Goal: Task Accomplishment & Management: Manage account settings

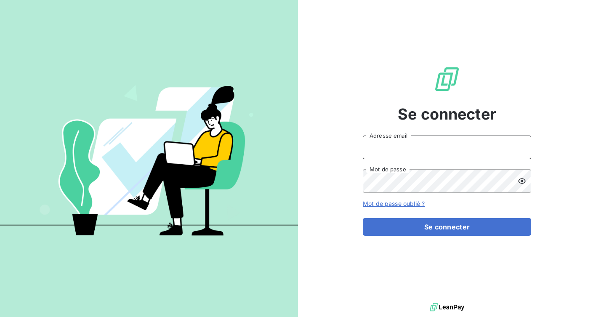
click at [412, 149] on input "Adresse email" at bounding box center [447, 147] width 168 height 24
type input "[EMAIL_ADDRESS][DOMAIN_NAME]"
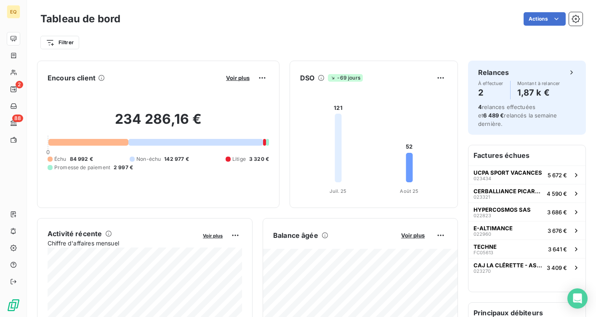
scroll to position [1, 0]
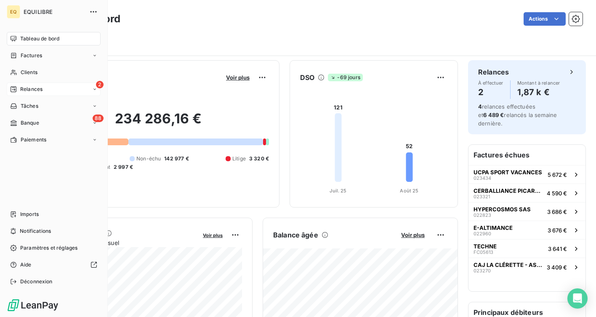
click at [27, 87] on span "Relances" at bounding box center [31, 89] width 22 height 8
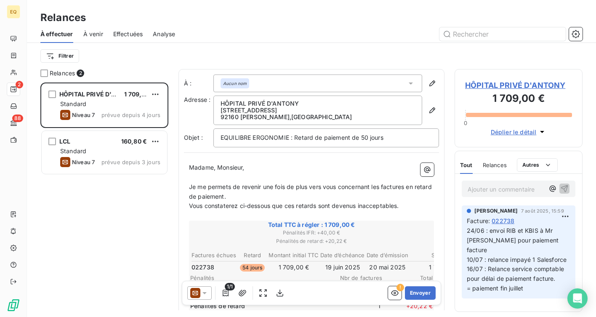
scroll to position [234, 128]
click at [90, 36] on span "À venir" at bounding box center [93, 34] width 20 height 8
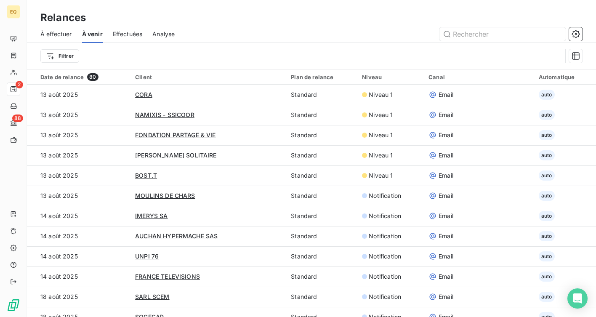
click at [114, 37] on span "Effectuées" at bounding box center [128, 34] width 30 height 8
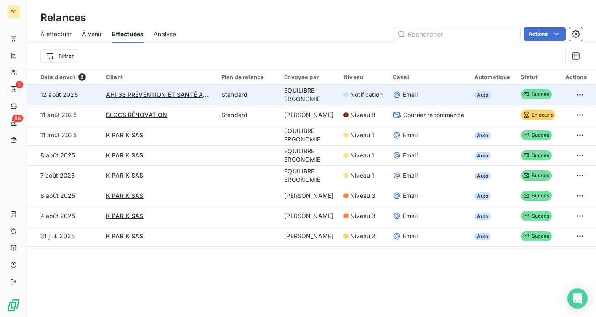
click at [56, 93] on td "12 août 2025" at bounding box center [64, 95] width 74 height 20
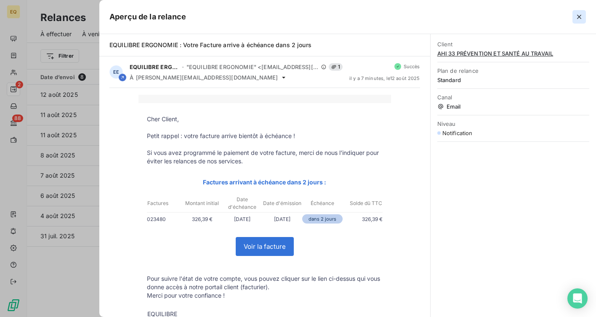
click at [581, 17] on icon "button" at bounding box center [579, 17] width 8 height 8
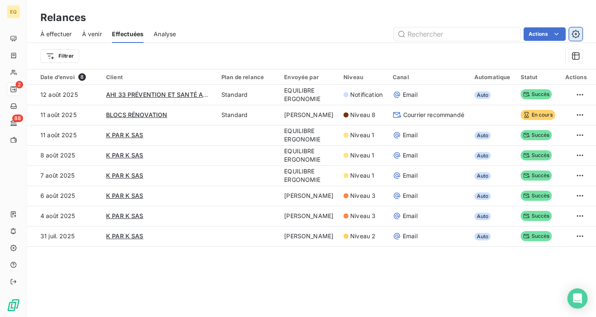
click at [574, 37] on icon "button" at bounding box center [575, 34] width 8 height 8
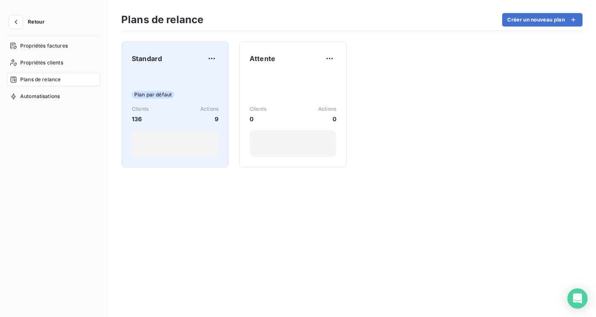
click at [130, 68] on div "Standard Plan par défaut Clients 136 Actions 9" at bounding box center [175, 104] width 108 height 126
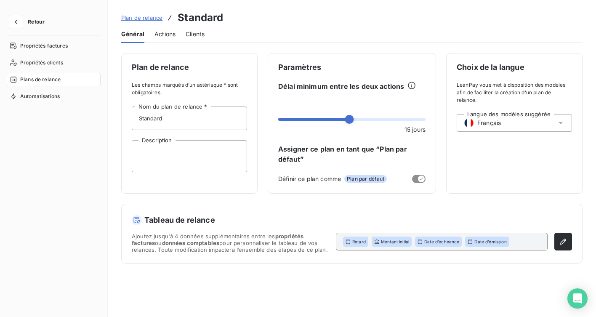
click at [164, 35] on span "Actions" at bounding box center [164, 34] width 21 height 8
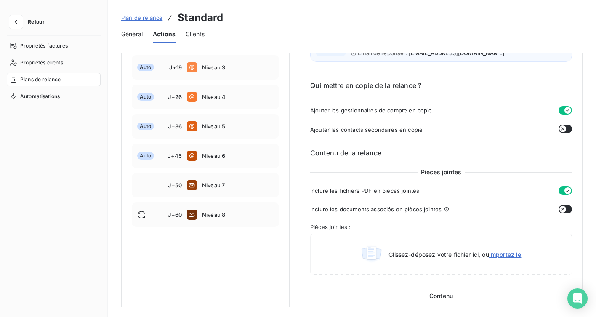
scroll to position [71, 0]
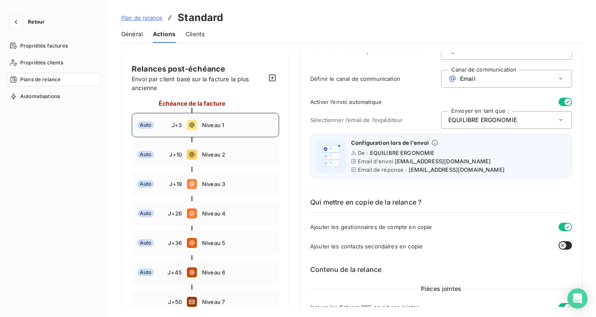
click at [211, 122] on span "Niveau 1" at bounding box center [238, 125] width 72 height 7
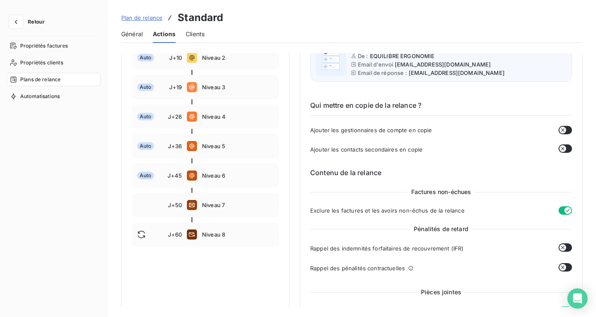
scroll to position [0, 0]
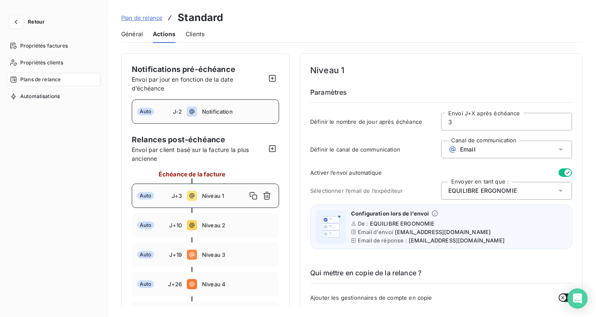
click at [179, 109] on span "J-2" at bounding box center [177, 111] width 9 height 7
type input "-2"
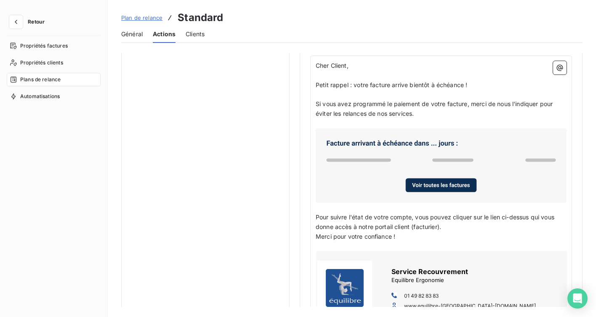
scroll to position [497, 0]
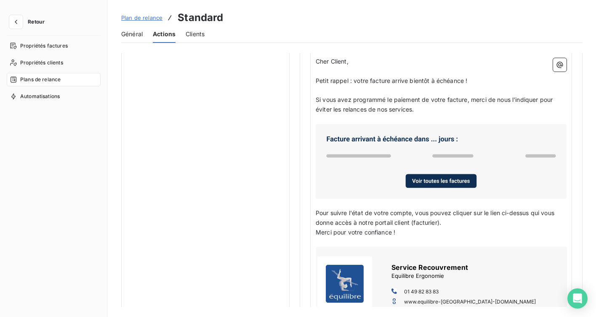
click at [7, 20] on button "Retour" at bounding box center [29, 21] width 45 height 13
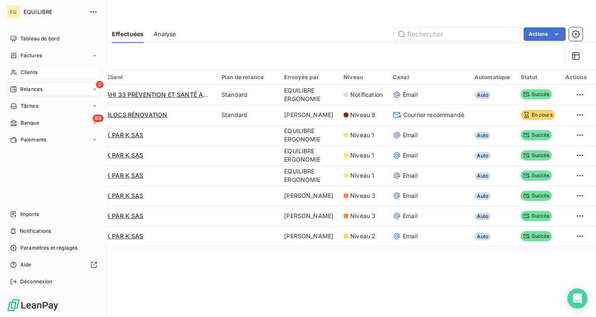
click at [25, 75] on span "Clients" at bounding box center [29, 73] width 17 height 8
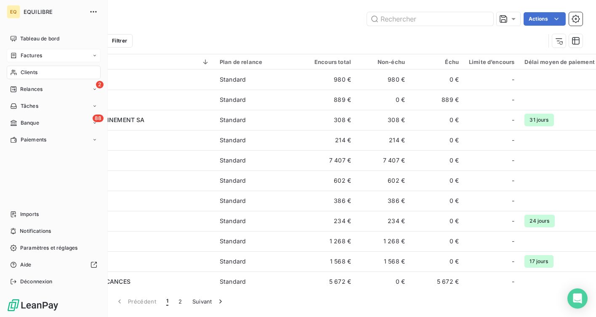
click at [32, 58] on span "Factures" at bounding box center [31, 56] width 21 height 8
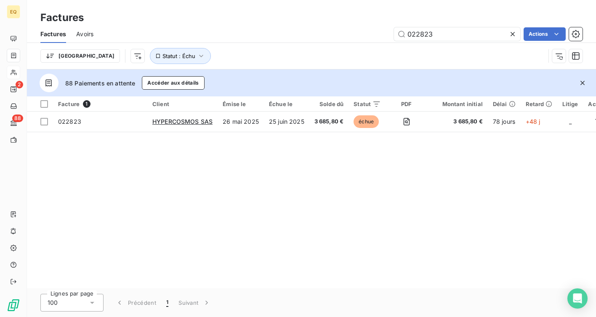
click at [513, 37] on icon at bounding box center [512, 34] width 8 height 8
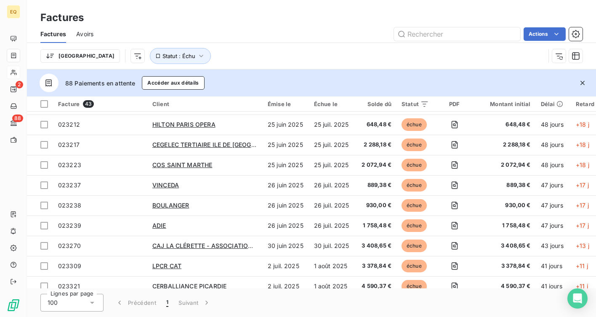
scroll to position [258, 0]
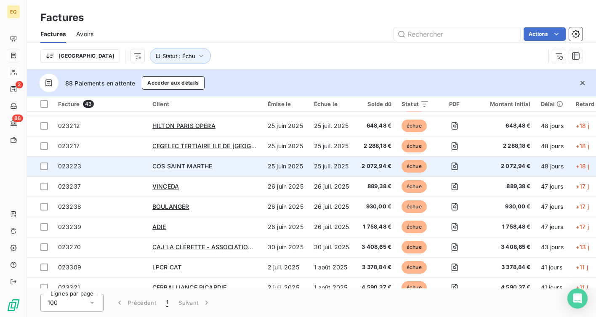
click at [236, 168] on div "COS SAINT MARTHE" at bounding box center [204, 166] width 105 height 8
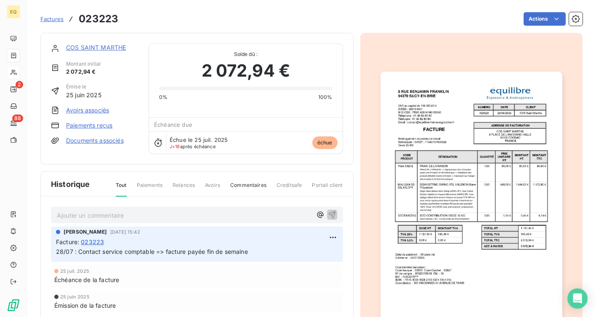
click at [89, 50] on link "COS SAINT MARTHE" at bounding box center [96, 47] width 60 height 7
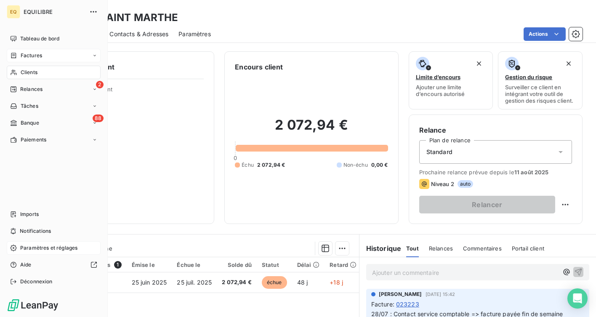
click at [20, 251] on span "Paramètres et réglages" at bounding box center [48, 248] width 57 height 8
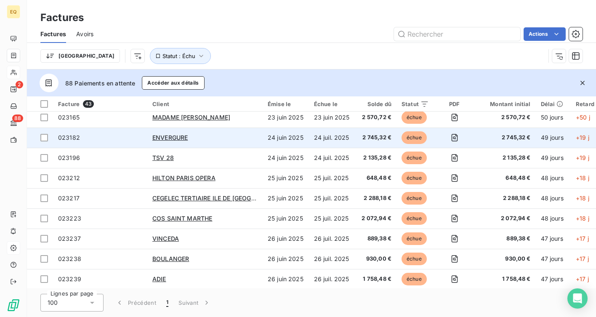
scroll to position [207, 0]
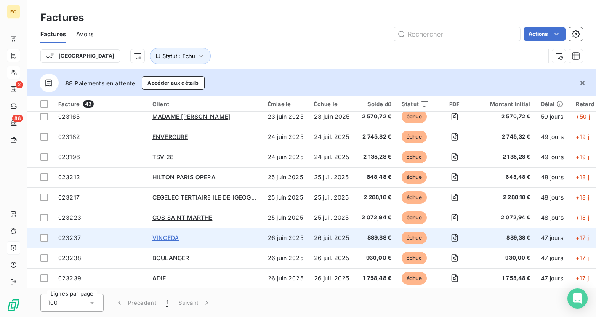
click at [167, 235] on span "VINCEDA" at bounding box center [165, 237] width 27 height 7
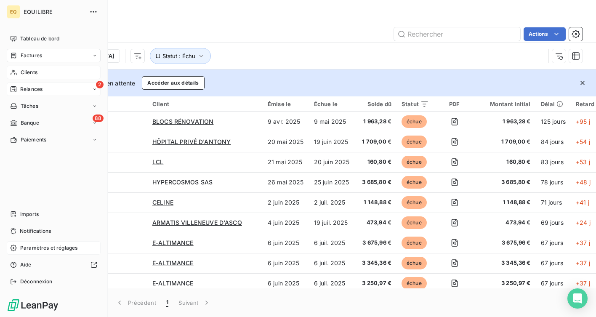
click at [29, 85] on span "Relances" at bounding box center [31, 89] width 22 height 8
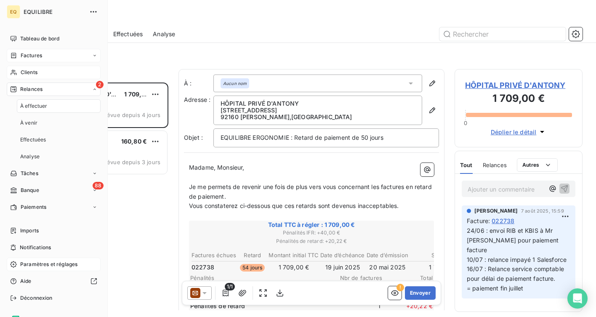
scroll to position [234, 128]
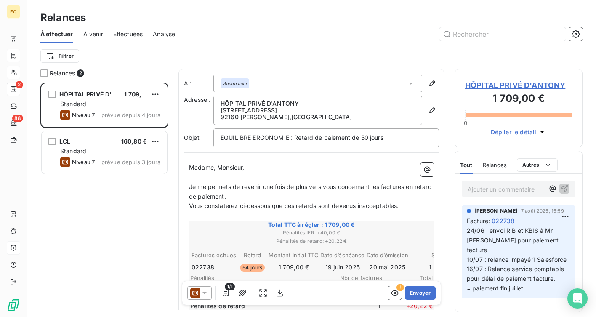
click at [94, 32] on span "À venir" at bounding box center [93, 34] width 20 height 8
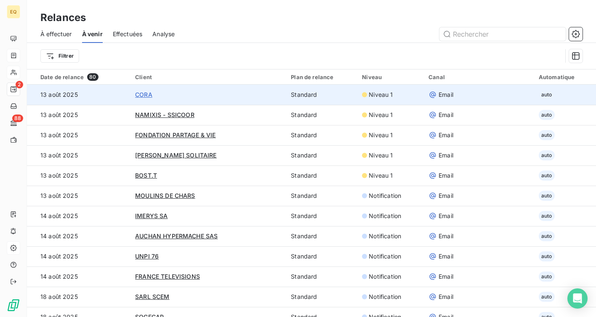
click at [145, 93] on span "CORA" at bounding box center [143, 94] width 17 height 7
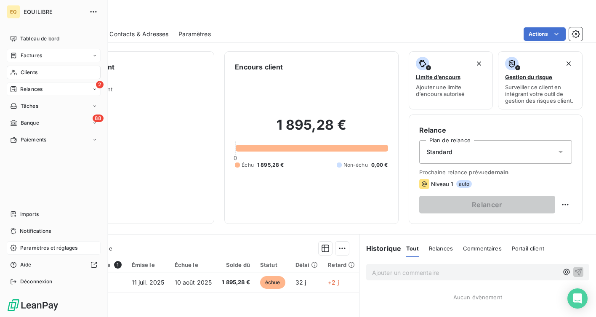
click at [32, 72] on span "Clients" at bounding box center [29, 73] width 17 height 8
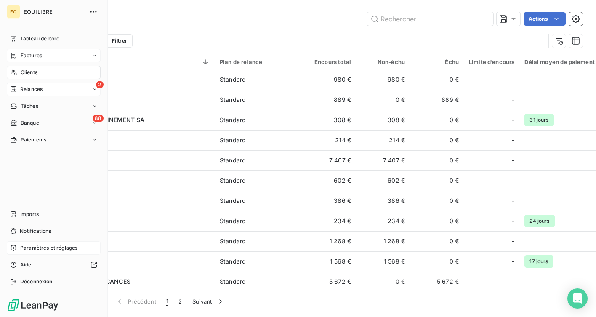
click at [23, 56] on span "Factures" at bounding box center [31, 56] width 21 height 8
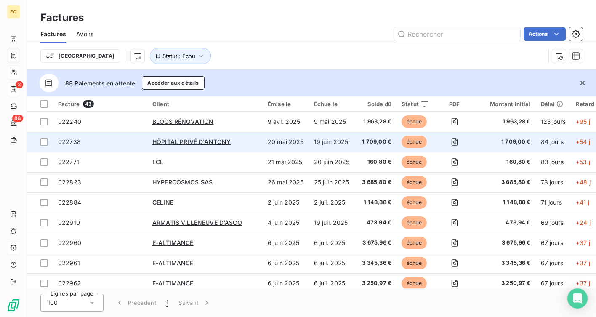
click at [213, 146] on div "HÔPITAL PRIVÉ D'ANTONY" at bounding box center [204, 142] width 105 height 8
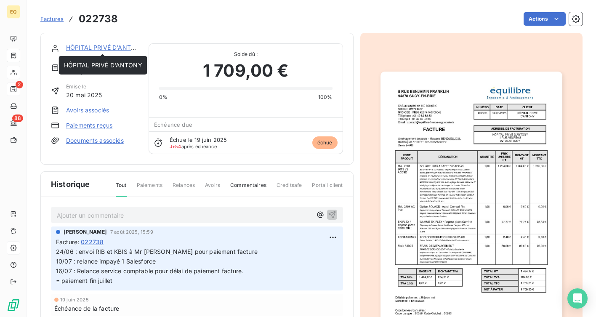
click at [111, 48] on link "HÔPITAL PRIVÉ D'ANTONY" at bounding box center [105, 47] width 78 height 7
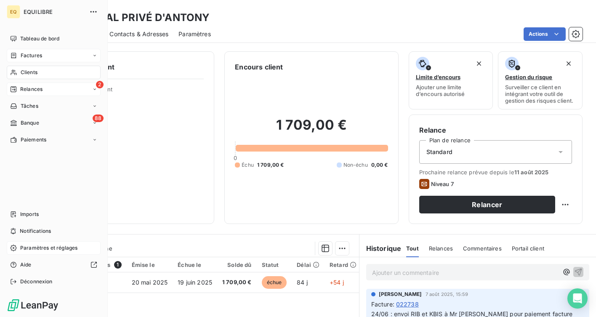
click at [21, 89] on span "Relances" at bounding box center [31, 89] width 22 height 8
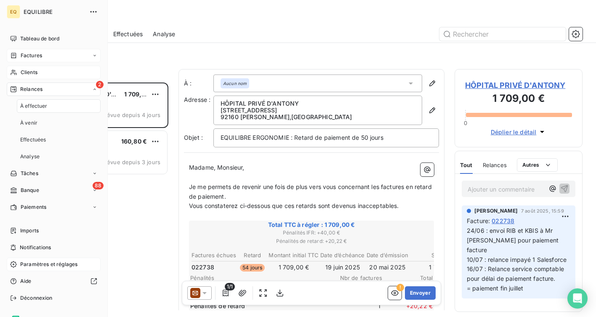
scroll to position [234, 128]
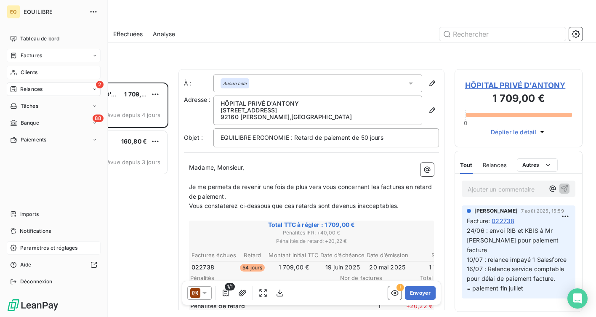
click at [32, 60] on div "Factures" at bounding box center [54, 55] width 94 height 13
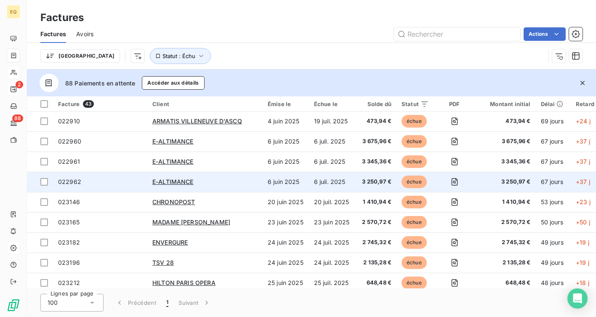
scroll to position [125, 0]
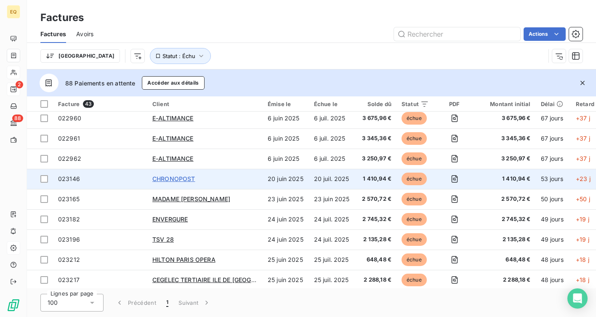
click at [185, 179] on span "CHRONOPOST" at bounding box center [173, 178] width 43 height 7
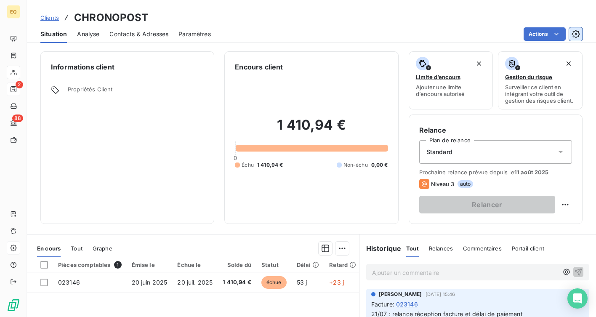
click at [574, 31] on icon "button" at bounding box center [575, 34] width 8 height 8
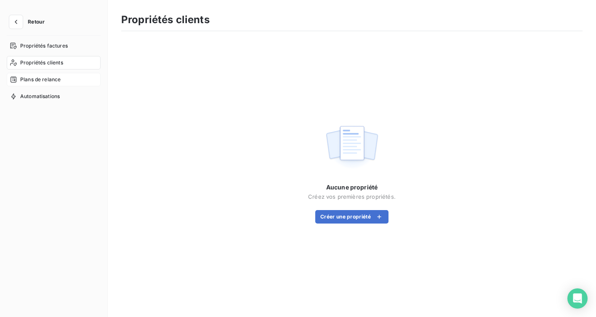
click at [50, 77] on span "Plans de relance" at bounding box center [40, 80] width 40 height 8
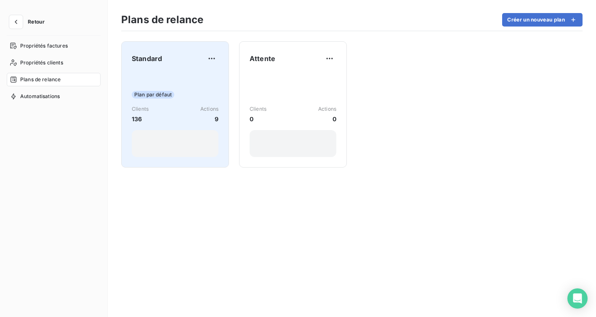
click at [169, 102] on div "Plan par défaut Clients 136 Actions 9" at bounding box center [175, 114] width 87 height 85
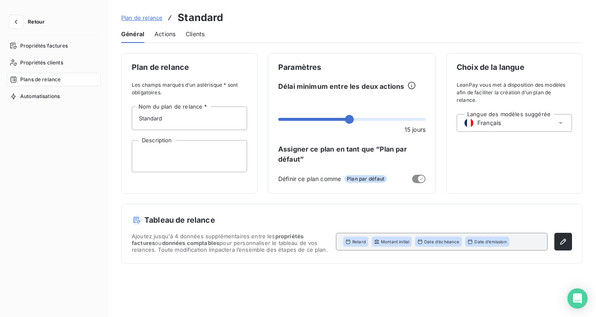
click at [157, 34] on span "Actions" at bounding box center [164, 34] width 21 height 8
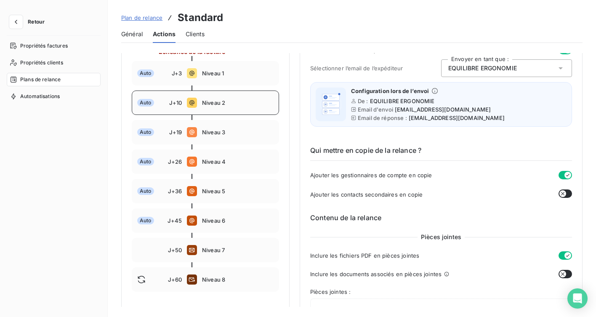
scroll to position [129, 0]
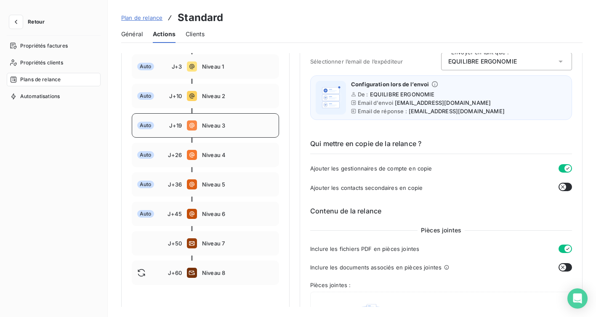
click at [223, 135] on div "Auto J+19 Niveau 3" at bounding box center [205, 125] width 147 height 24
type input "19"
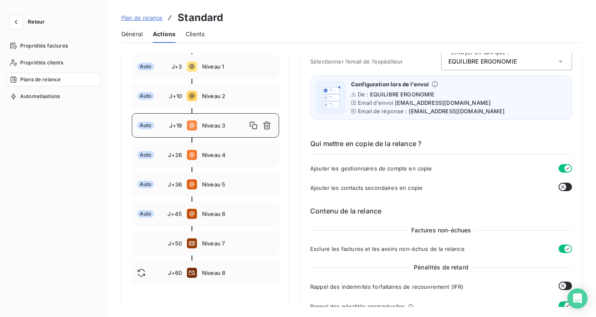
click at [191, 32] on span "Clients" at bounding box center [195, 34] width 19 height 8
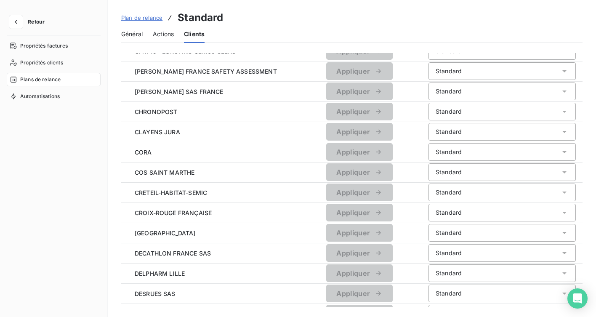
scroll to position [863, 0]
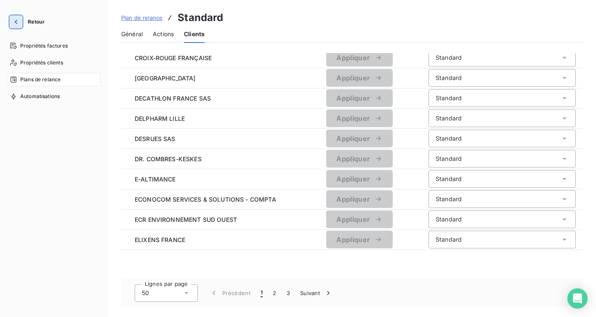
click at [17, 21] on icon "button" at bounding box center [16, 22] width 8 height 8
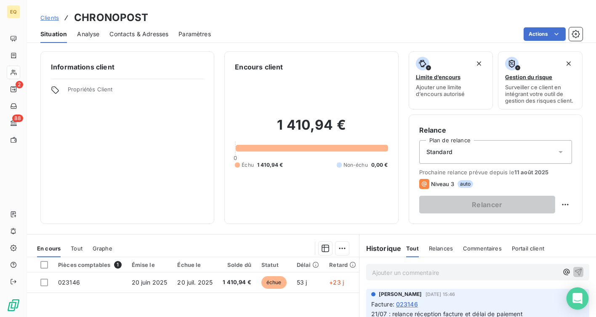
click at [576, 300] on icon "Open Intercom Messenger" at bounding box center [577, 298] width 10 height 11
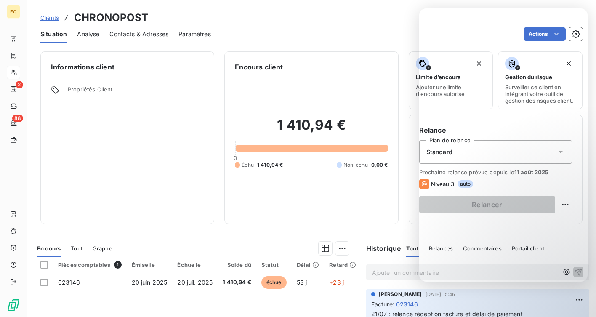
click at [340, 17] on div "Clients CHRONOPOST" at bounding box center [311, 17] width 569 height 15
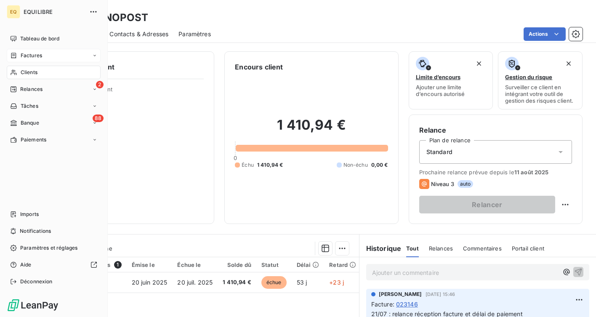
click at [32, 55] on span "Factures" at bounding box center [31, 56] width 21 height 8
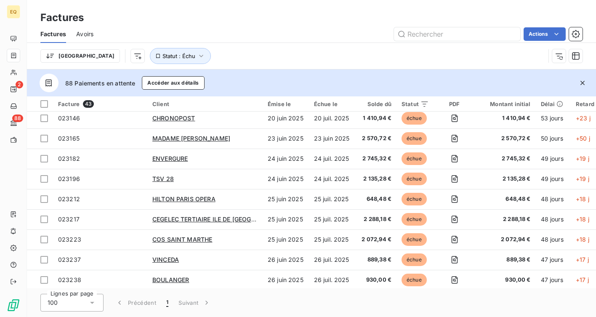
scroll to position [184, 0]
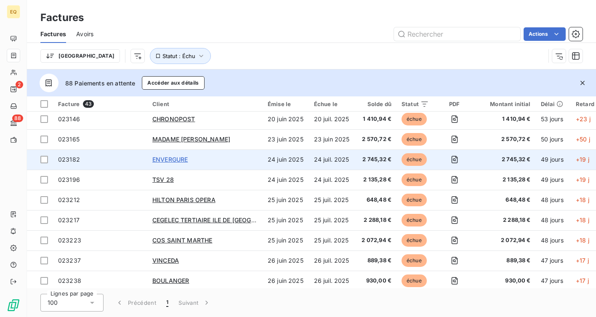
click at [182, 157] on span "ENVERGURE" at bounding box center [169, 159] width 35 height 7
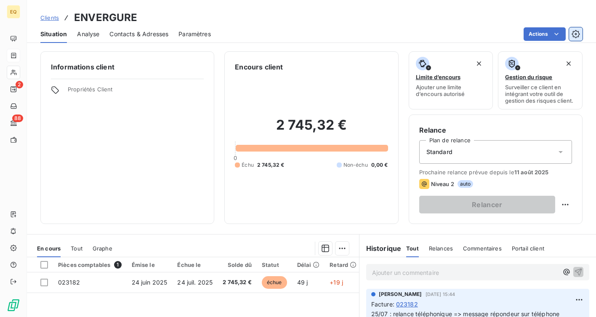
click at [582, 38] on button "button" at bounding box center [575, 33] width 13 height 13
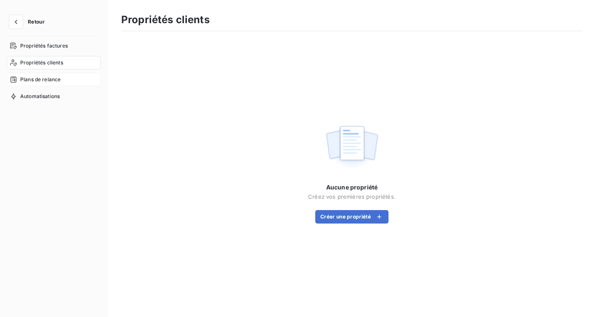
click at [42, 76] on span "Plans de relance" at bounding box center [40, 80] width 40 height 8
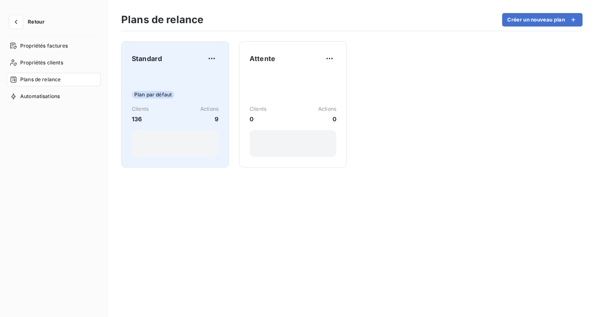
click at [163, 95] on span "Plan par défaut" at bounding box center [153, 95] width 43 height 8
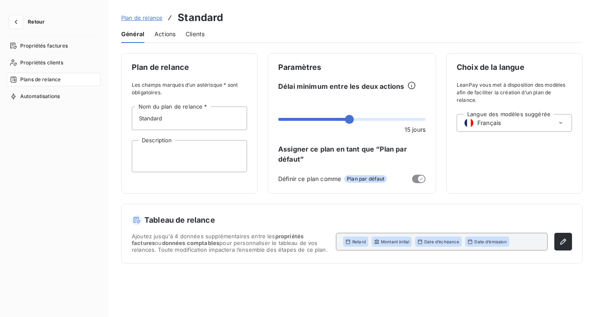
click at [165, 35] on span "Actions" at bounding box center [164, 34] width 21 height 8
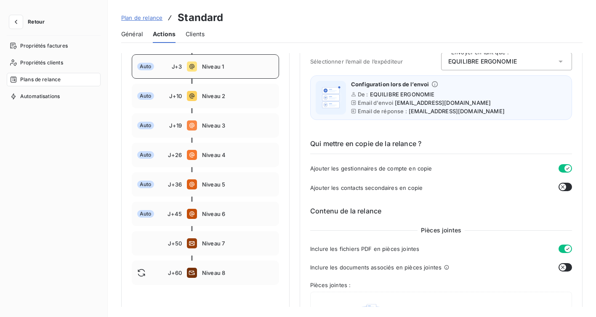
scroll to position [125, 0]
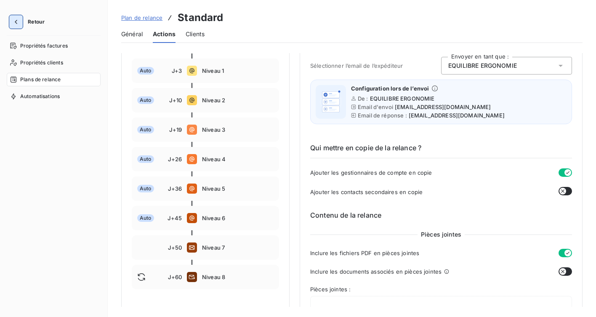
click at [19, 18] on icon "button" at bounding box center [16, 22] width 8 height 8
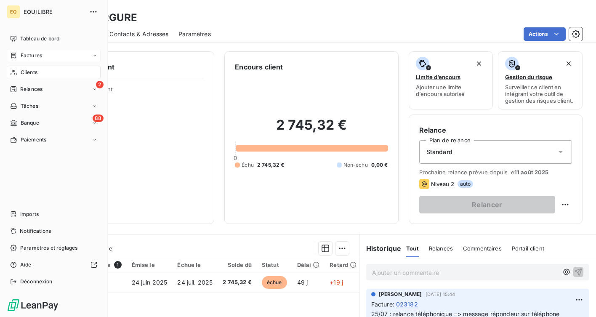
click at [26, 59] on span "Factures" at bounding box center [31, 56] width 21 height 8
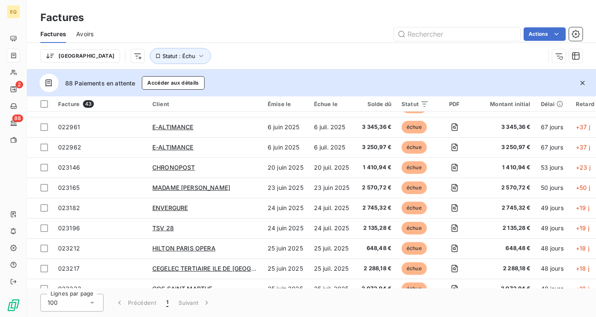
scroll to position [134, 0]
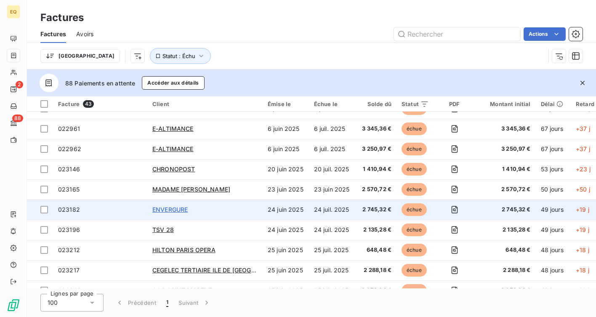
click at [185, 208] on span "ENVERGURE" at bounding box center [169, 209] width 35 height 7
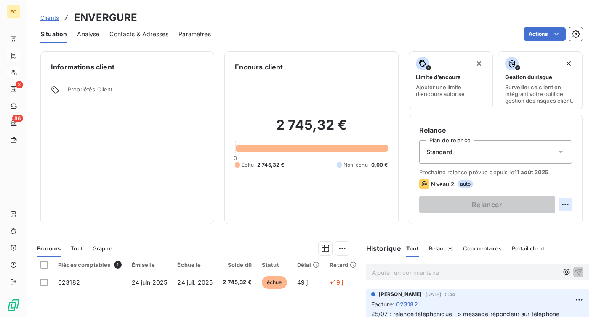
click at [568, 205] on html "EQ 2 88 Clients ENVERGURE Situation Analyse Contacts & Adresses Paramètres Acti…" at bounding box center [298, 158] width 596 height 317
click at [565, 206] on html "EQ 2 88 Clients ENVERGURE Situation Analyse Contacts & Adresses Paramètres Acti…" at bounding box center [298, 158] width 596 height 317
click at [565, 205] on html "EQ 2 88 Clients ENVERGURE Situation Analyse Contacts & Adresses Paramètres Acti…" at bounding box center [298, 158] width 596 height 317
click at [540, 221] on div "Replanifier cette action" at bounding box center [530, 222] width 75 height 13
select select "7"
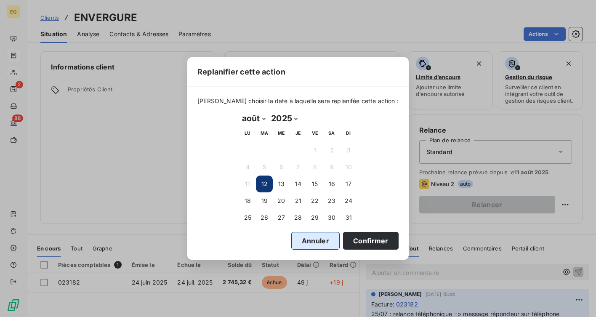
click at [302, 241] on button "Annuler" at bounding box center [315, 241] width 48 height 18
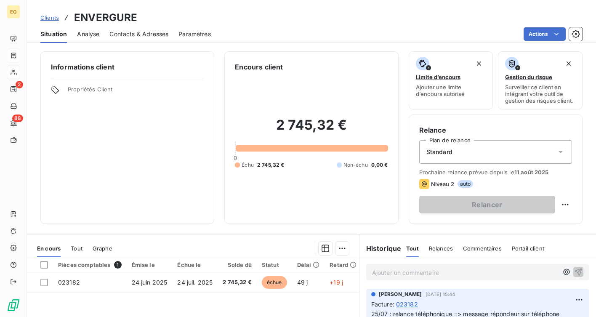
click at [468, 184] on span "auto" at bounding box center [465, 184] width 16 height 8
click at [437, 183] on span "Niveau 2" at bounding box center [442, 184] width 23 height 7
click at [481, 154] on div "Standard" at bounding box center [495, 152] width 153 height 24
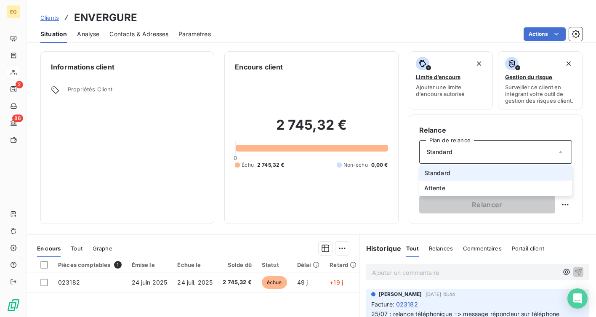
click at [464, 170] on li "Standard" at bounding box center [495, 172] width 153 height 15
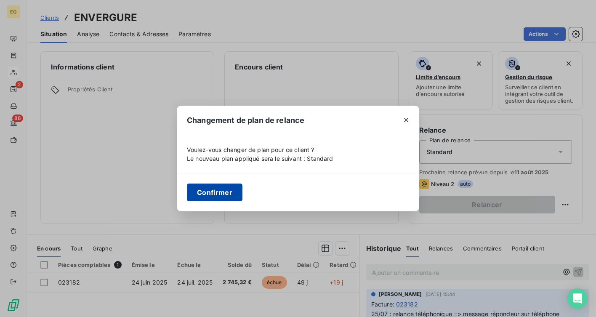
click at [212, 193] on button "Confirmer" at bounding box center [215, 192] width 56 height 18
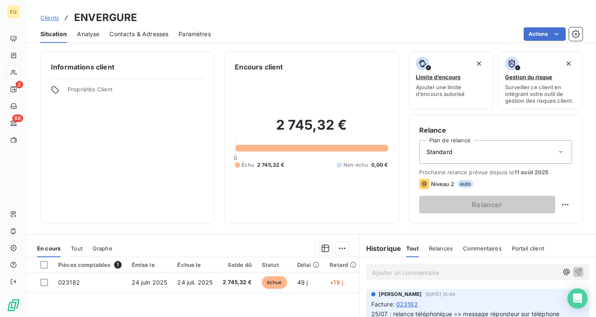
click at [442, 247] on span "Relances" at bounding box center [441, 248] width 24 height 7
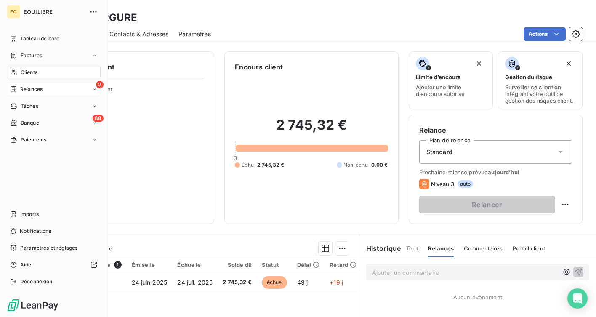
click at [36, 91] on span "Relances" at bounding box center [31, 89] width 22 height 8
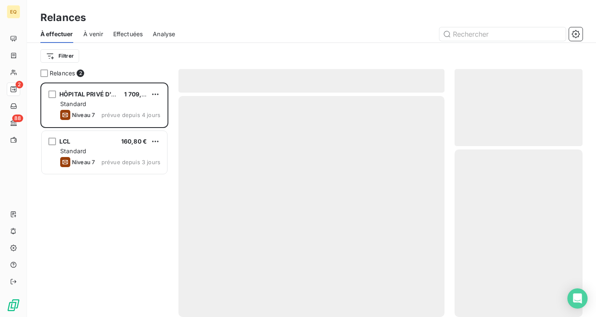
scroll to position [234, 128]
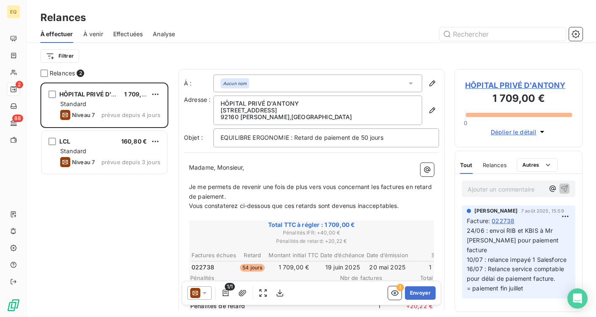
click at [96, 33] on span "À venir" at bounding box center [93, 34] width 20 height 8
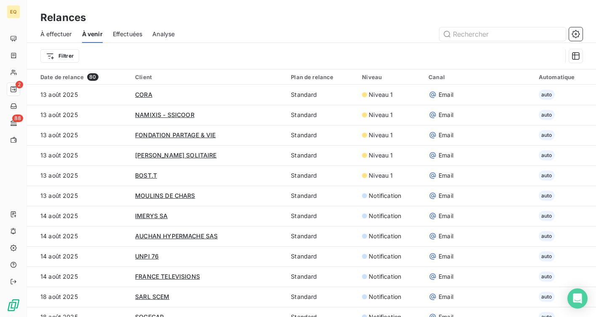
click at [133, 37] on span "Effectuées" at bounding box center [128, 34] width 30 height 8
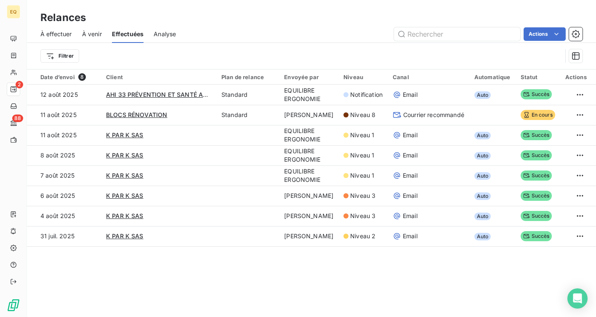
click at [90, 30] on span "À venir" at bounding box center [92, 34] width 20 height 8
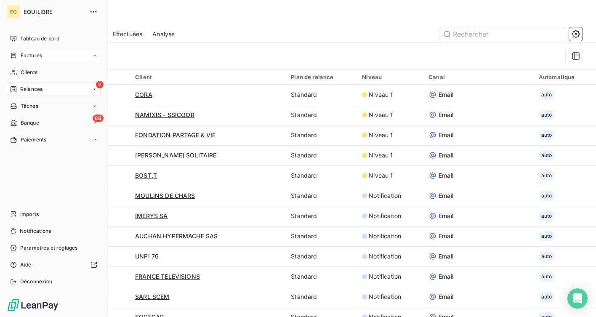
click at [47, 50] on div "Factures" at bounding box center [54, 55] width 94 height 13
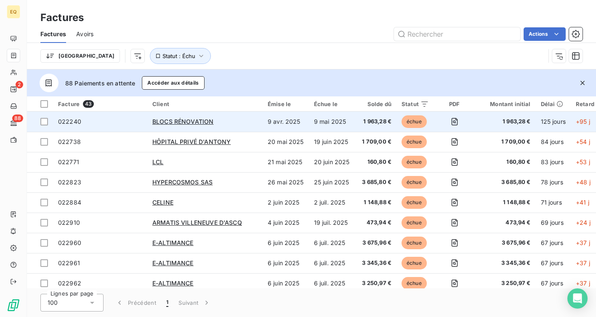
click at [222, 123] on div "BLOCS RÉNOVATION" at bounding box center [204, 121] width 105 height 8
click at [185, 123] on span "BLOCS RÉNOVATION" at bounding box center [182, 121] width 61 height 7
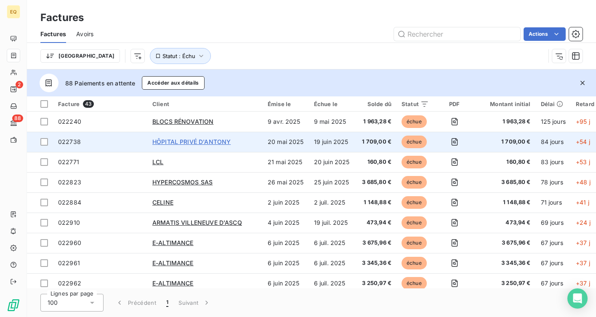
click at [180, 142] on span "HÔPITAL PRIVÉ D'ANTONY" at bounding box center [191, 141] width 78 height 7
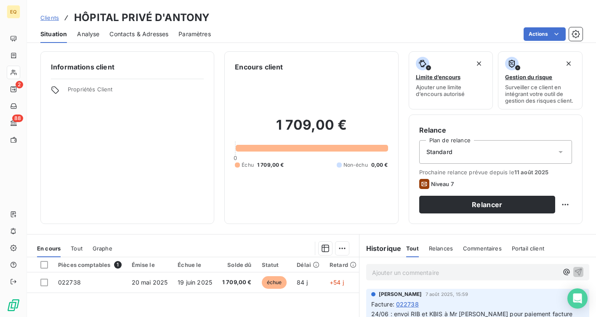
click at [528, 156] on div "Standard" at bounding box center [495, 152] width 153 height 24
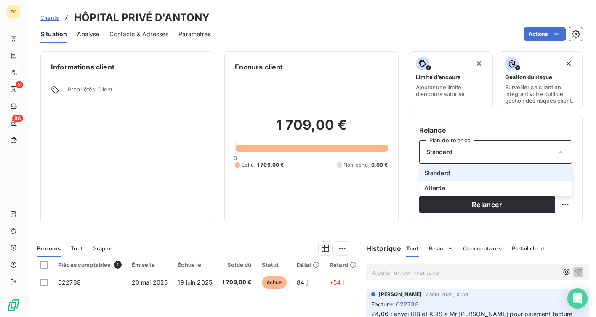
click at [478, 173] on li "Standard" at bounding box center [495, 172] width 153 height 15
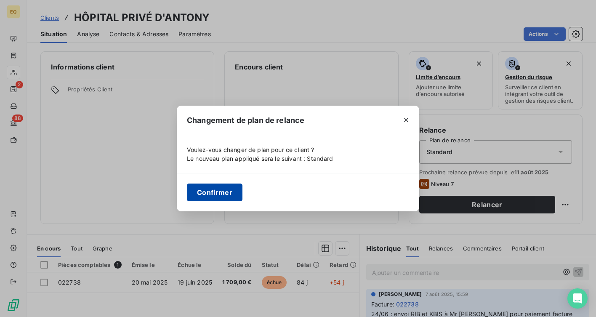
click at [203, 189] on button "Confirmer" at bounding box center [215, 192] width 56 height 18
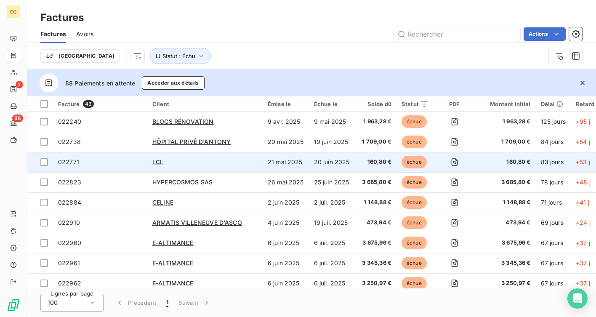
click at [156, 156] on td "LCL" at bounding box center [204, 162] width 115 height 20
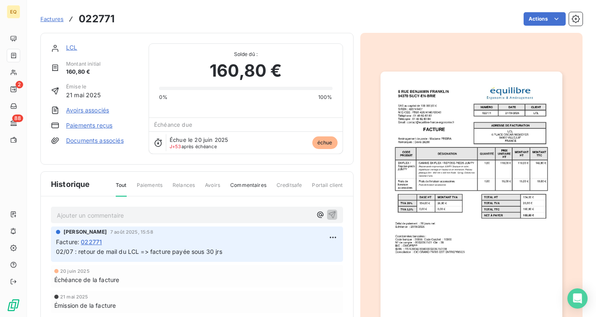
click at [72, 50] on link "LCL" at bounding box center [71, 47] width 11 height 7
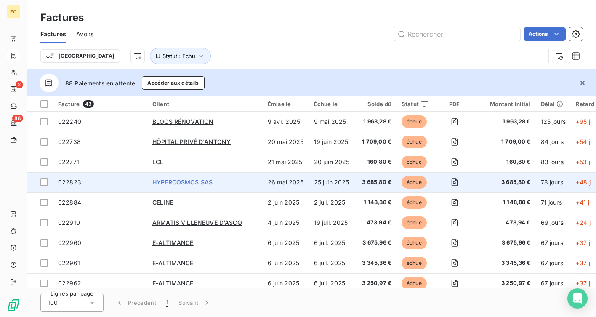
click at [166, 180] on span "HYPERCOSMOS SAS" at bounding box center [182, 181] width 60 height 7
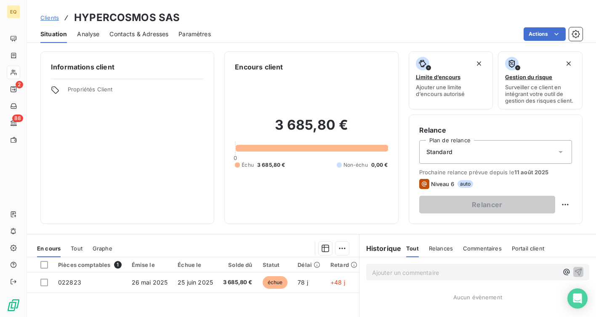
click at [457, 153] on div "Standard" at bounding box center [495, 152] width 153 height 24
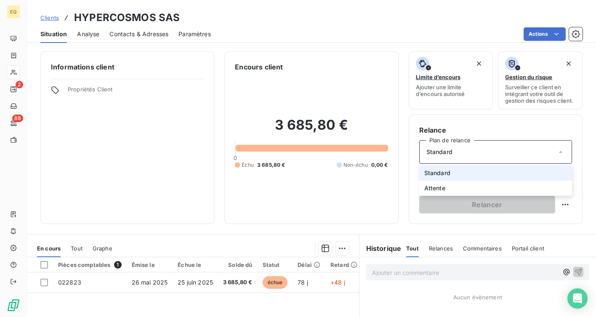
click at [431, 170] on span "Standard" at bounding box center [437, 173] width 26 height 8
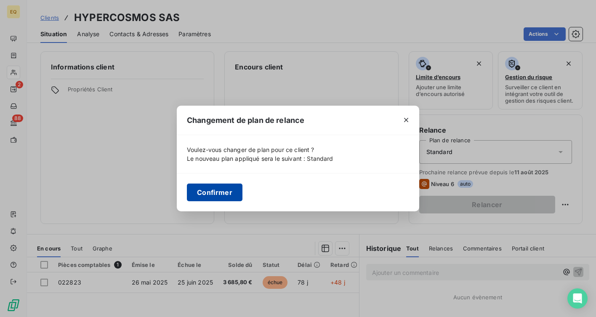
click at [221, 191] on button "Confirmer" at bounding box center [215, 192] width 56 height 18
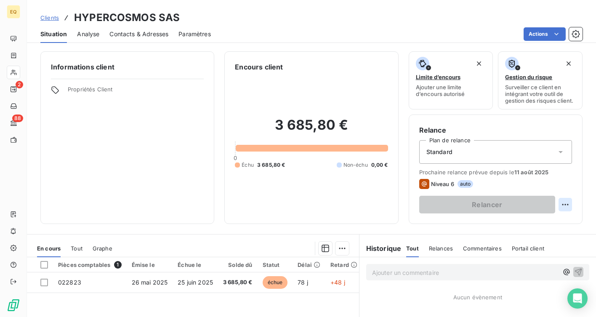
click at [567, 202] on html "EQ 2 88 Clients HYPERCOSMOS SAS Situation Analyse Contacts & Adresses Paramètre…" at bounding box center [298, 158] width 596 height 317
click at [550, 222] on div "Replanifier cette action" at bounding box center [530, 222] width 75 height 13
select select "7"
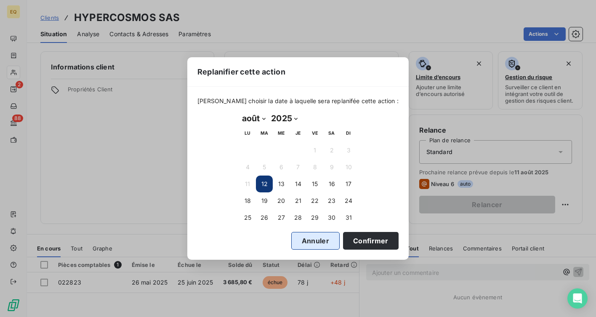
click at [302, 241] on button "Annuler" at bounding box center [315, 241] width 48 height 18
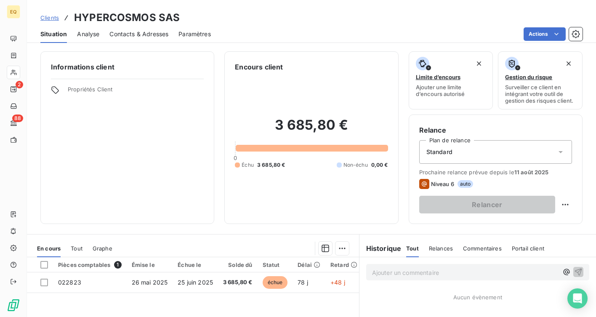
click at [569, 183] on div "Niveau 6 auto" at bounding box center [495, 184] width 153 height 10
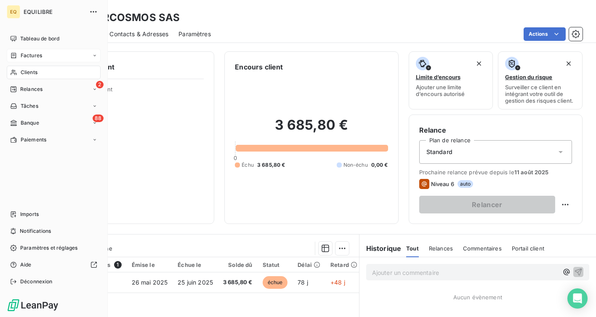
click at [25, 53] on span "Factures" at bounding box center [31, 56] width 21 height 8
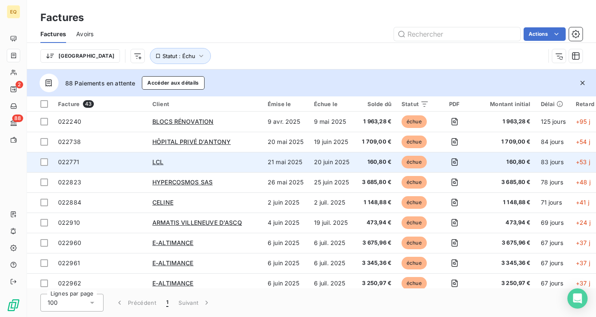
scroll to position [2, 0]
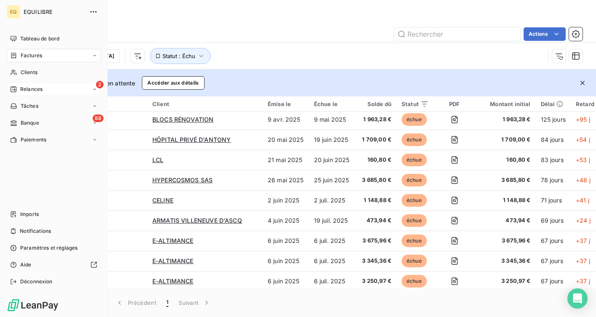
click at [17, 86] on div "Relances" at bounding box center [26, 89] width 32 height 8
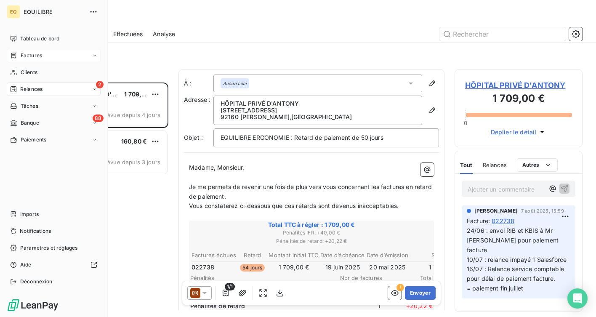
scroll to position [234, 128]
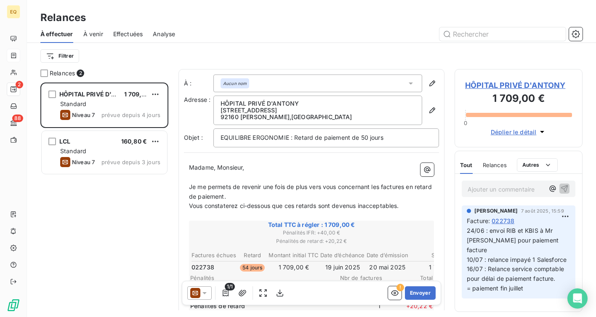
click at [93, 31] on span "À venir" at bounding box center [93, 34] width 20 height 8
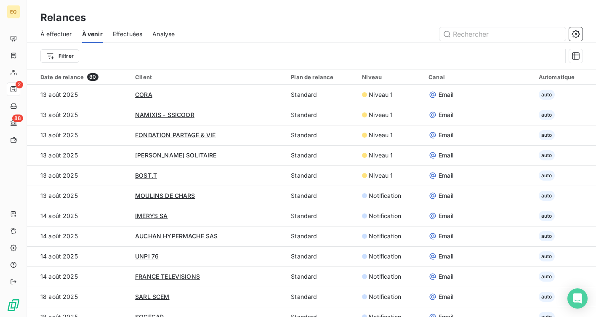
click at [137, 38] on span "Effectuées" at bounding box center [128, 34] width 30 height 8
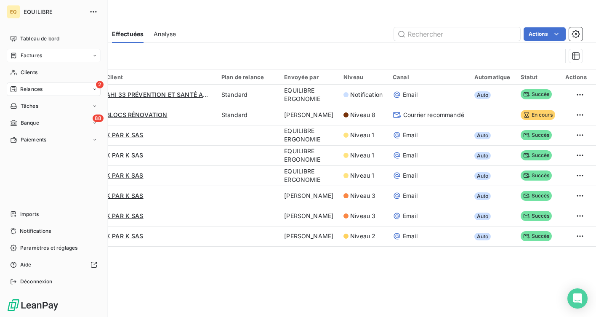
click at [33, 54] on span "Factures" at bounding box center [31, 56] width 21 height 8
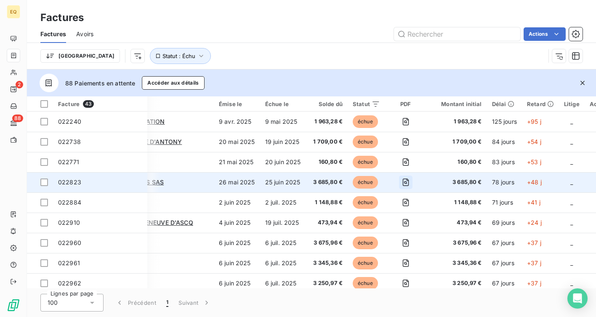
scroll to position [0, 50]
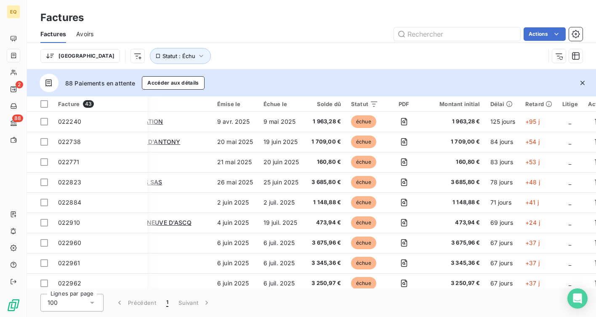
click at [539, 106] on div "Retard" at bounding box center [538, 104] width 27 height 7
click at [530, 104] on div "Retard" at bounding box center [538, 104] width 27 height 7
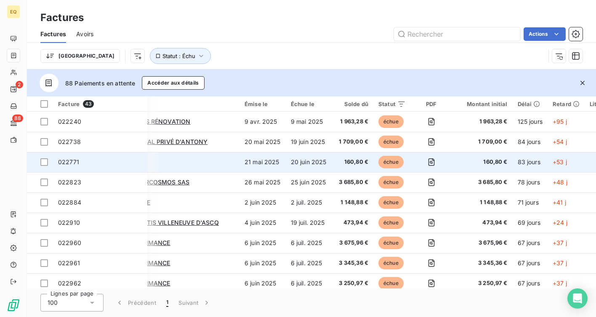
scroll to position [0, 0]
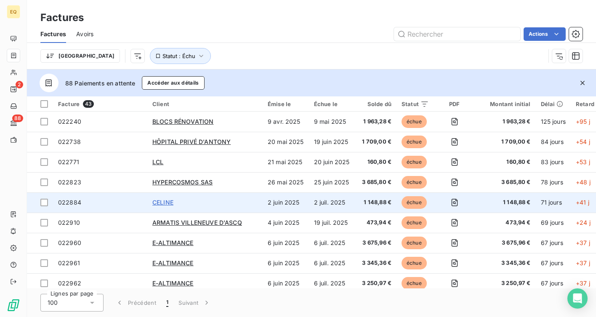
click at [168, 204] on span "CELINE" at bounding box center [162, 202] width 21 height 7
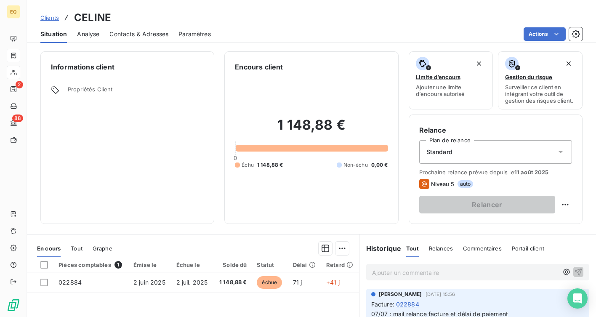
click at [484, 156] on div "Standard" at bounding box center [495, 152] width 153 height 24
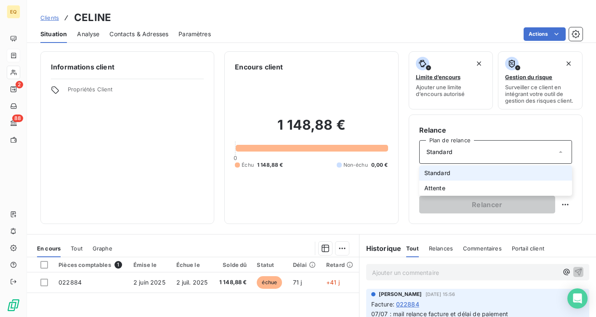
click at [450, 172] on li "Standard" at bounding box center [495, 172] width 153 height 15
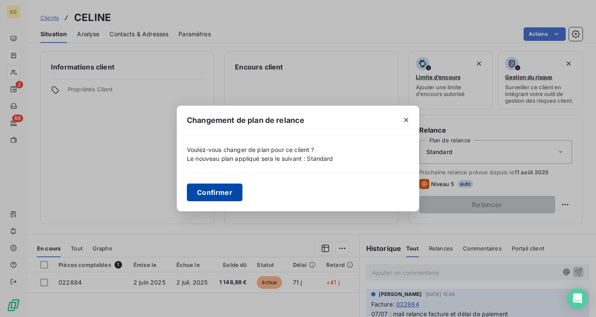
click at [207, 193] on button "Confirmer" at bounding box center [215, 192] width 56 height 18
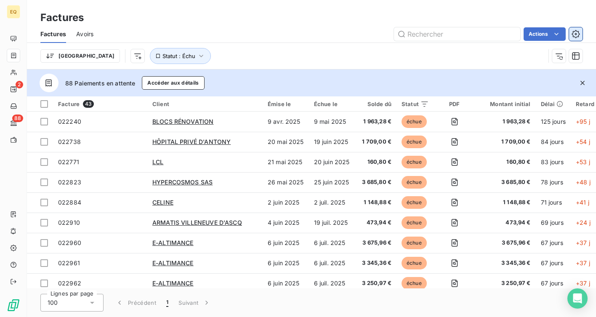
click at [578, 35] on icon "button" at bounding box center [575, 34] width 8 height 8
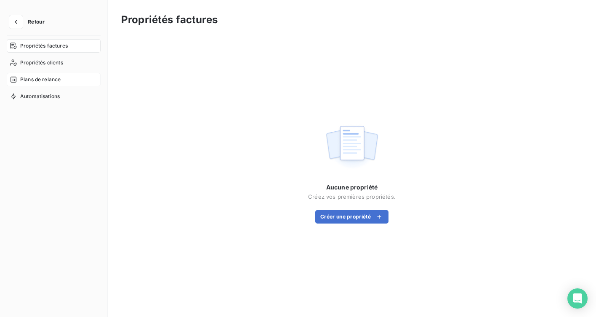
click at [48, 79] on span "Plans de relance" at bounding box center [40, 80] width 40 height 8
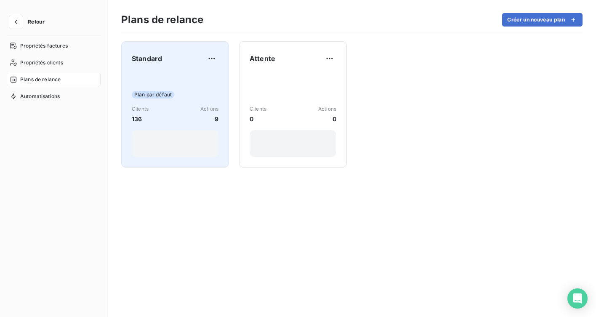
click at [181, 73] on div "Plan par défaut Clients 136 Actions 9" at bounding box center [175, 114] width 87 height 85
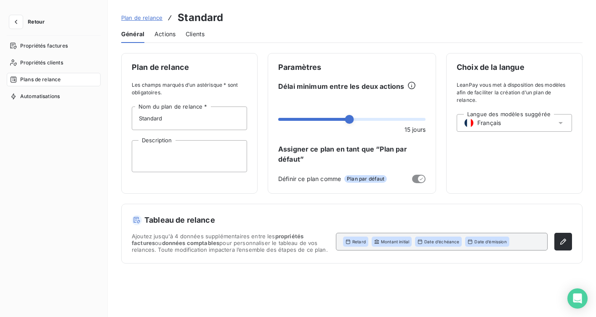
click at [168, 35] on span "Actions" at bounding box center [164, 34] width 21 height 8
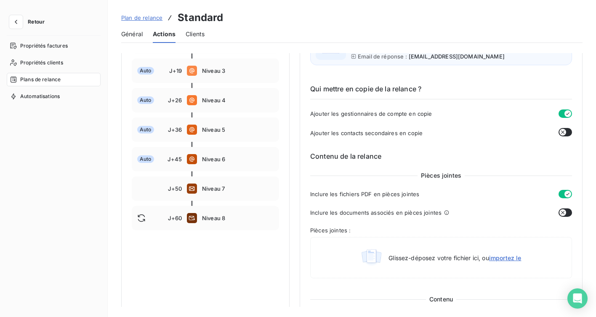
scroll to position [193, 0]
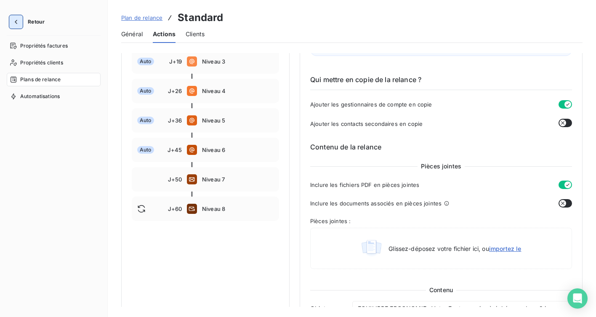
click at [13, 21] on icon "button" at bounding box center [16, 22] width 8 height 8
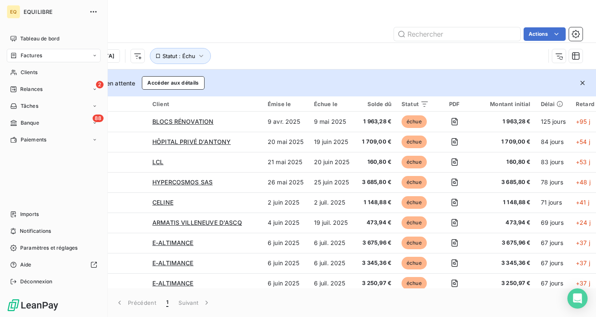
click at [50, 57] on div "Factures" at bounding box center [54, 55] width 94 height 13
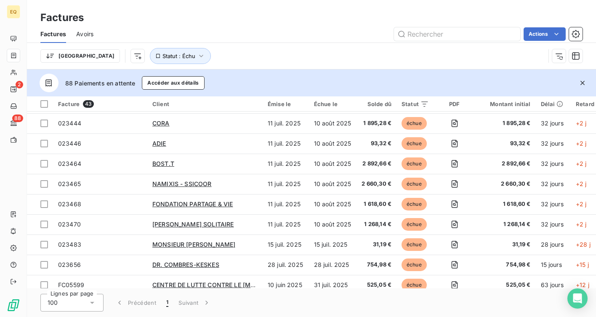
scroll to position [695, 0]
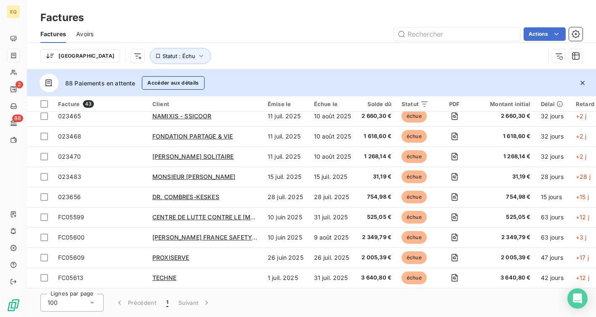
click at [171, 88] on button "Accéder aux détails" at bounding box center [173, 82] width 62 height 13
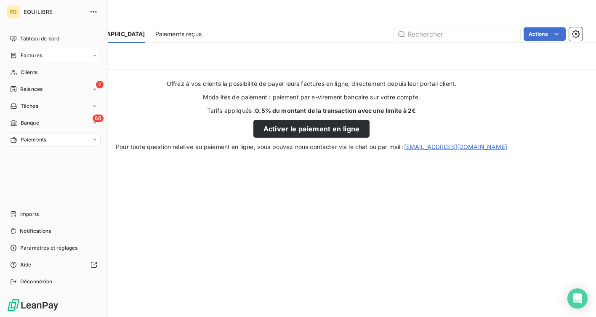
click at [38, 57] on span "Factures" at bounding box center [31, 56] width 21 height 8
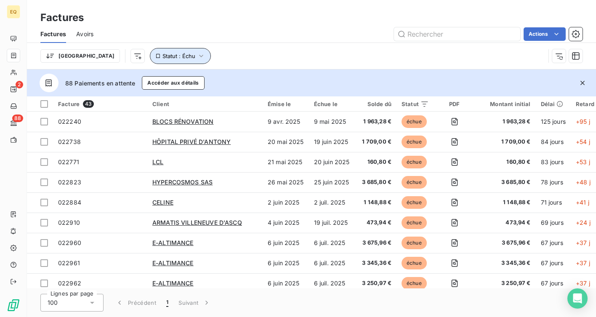
click at [150, 60] on button "Statut : Échu" at bounding box center [180, 56] width 61 height 16
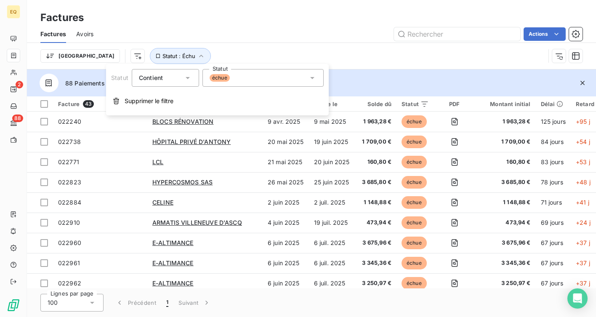
click at [300, 84] on div "échue" at bounding box center [262, 78] width 121 height 18
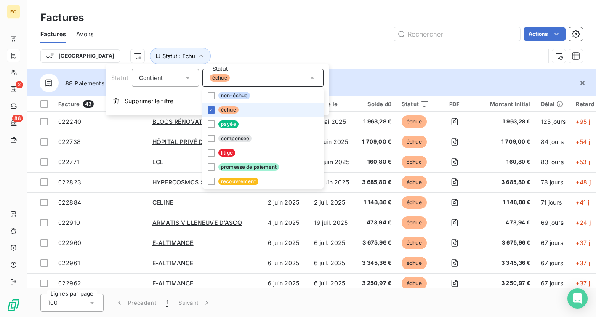
click at [253, 50] on div "Trier Statut : Échu" at bounding box center [292, 56] width 505 height 16
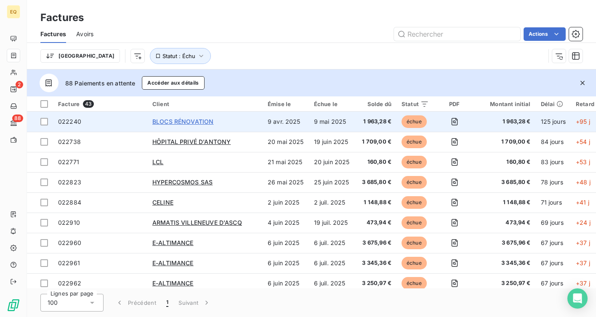
click at [170, 123] on span "BLOCS RÉNOVATION" at bounding box center [182, 121] width 61 height 7
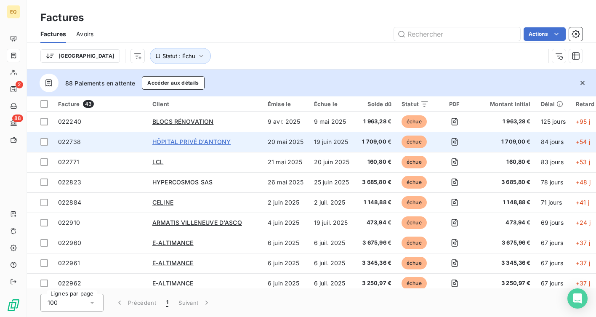
click at [200, 141] on span "HÔPITAL PRIVÉ D'ANTONY" at bounding box center [191, 141] width 78 height 7
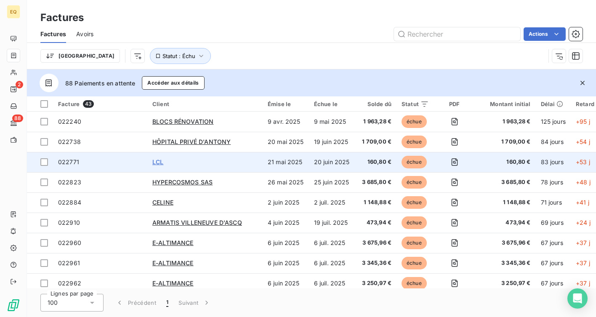
click at [158, 162] on span "LCL" at bounding box center [157, 161] width 11 height 7
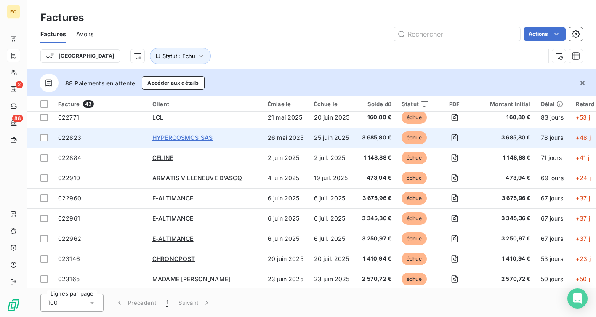
scroll to position [44, 0]
click at [173, 138] on span "HYPERCOSMOS SAS" at bounding box center [182, 137] width 60 height 7
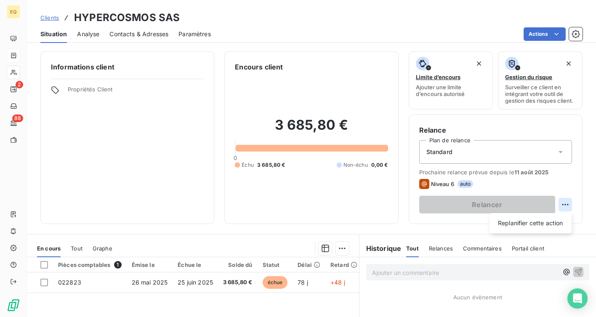
click at [566, 208] on html "EQ 2 88 Clients HYPERCOSMOS SAS Situation Analyse Contacts & Adresses Paramètre…" at bounding box center [298, 158] width 596 height 317
click at [533, 222] on div "Replanifier cette action" at bounding box center [530, 222] width 75 height 13
select select "7"
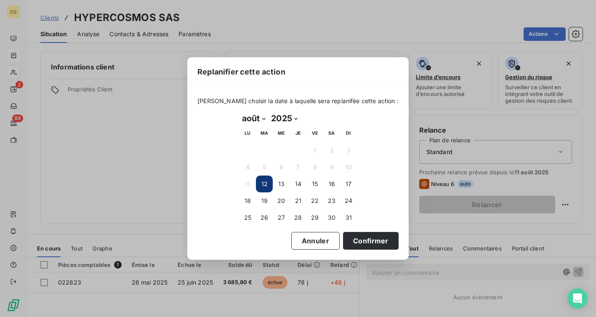
click at [262, 182] on button "12" at bounding box center [264, 183] width 17 height 17
click at [357, 243] on button "Confirmer" at bounding box center [371, 241] width 56 height 18
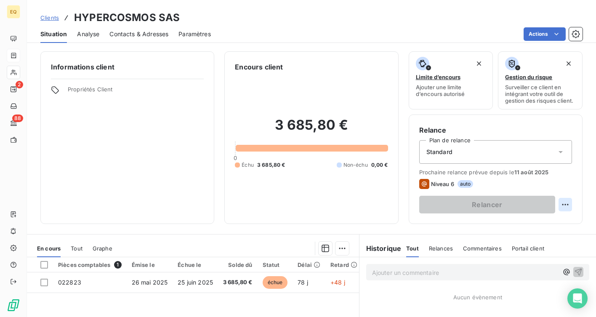
click at [564, 203] on html "EQ 2 88 Clients HYPERCOSMOS SAS Situation Analyse Contacts & Adresses Paramètre…" at bounding box center [298, 158] width 596 height 317
click at [539, 222] on div "Replanifier cette action" at bounding box center [530, 222] width 75 height 13
select select "7"
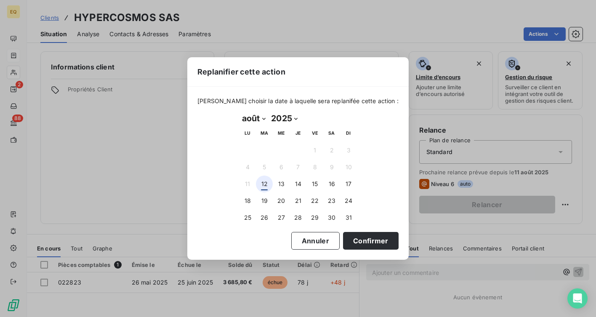
click at [265, 180] on button "12" at bounding box center [264, 183] width 17 height 17
click at [371, 242] on button "Confirmer" at bounding box center [371, 241] width 56 height 18
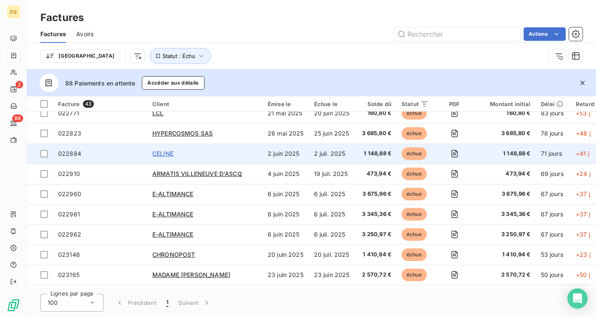
scroll to position [61, 0]
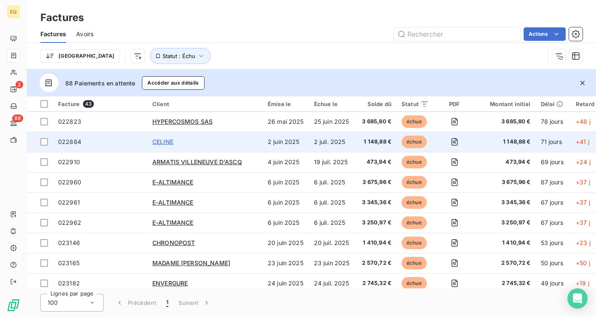
click at [159, 142] on span "CELINE" at bounding box center [162, 141] width 21 height 7
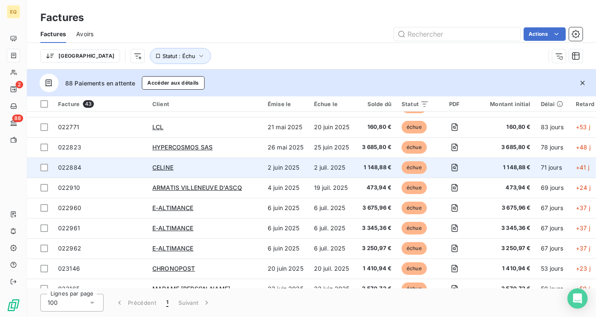
scroll to position [50, 0]
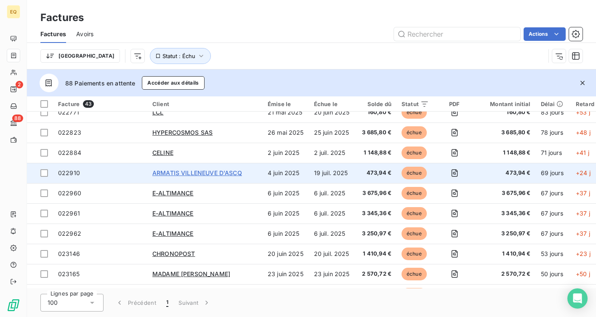
click at [203, 172] on span "ARMATIS VILLENEUVE D'ASCQ" at bounding box center [197, 172] width 90 height 7
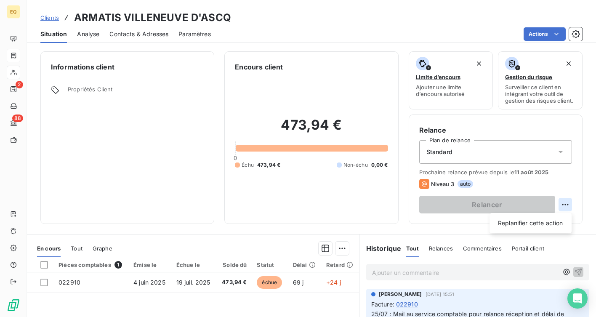
click at [562, 207] on html "EQ 2 88 Clients ARMATIS VILLENEUVE D'ASCQ Situation Analyse Contacts & Adresses…" at bounding box center [298, 158] width 596 height 317
click at [541, 225] on div "Replanifier cette action" at bounding box center [530, 222] width 75 height 13
select select "7"
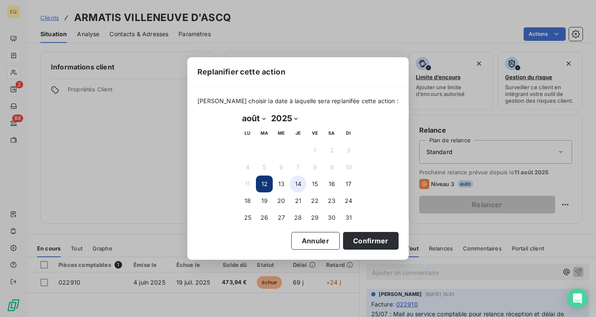
click at [298, 187] on button "14" at bounding box center [298, 183] width 17 height 17
click at [372, 243] on button "Confirmer" at bounding box center [371, 241] width 56 height 18
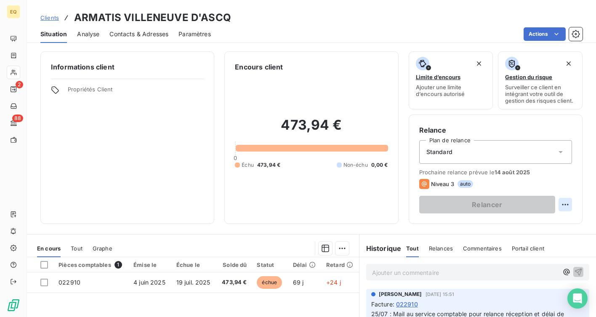
click at [566, 203] on html "EQ 2 88 Clients ARMATIS VILLENEUVE D'ASCQ Situation Analyse Contacts & Adresses…" at bounding box center [298, 158] width 596 height 317
click at [543, 223] on div "Replanifier cette action" at bounding box center [530, 222] width 75 height 13
select select "7"
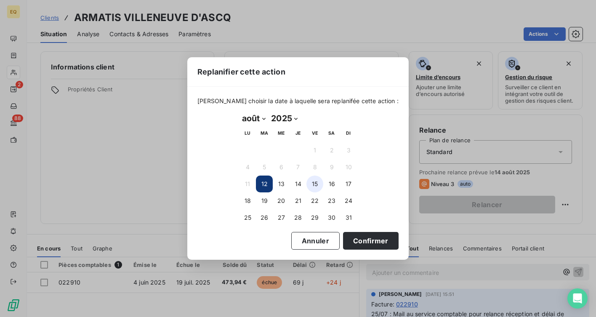
click at [309, 185] on button "15" at bounding box center [314, 183] width 17 height 17
click at [370, 244] on button "Confirmer" at bounding box center [371, 241] width 56 height 18
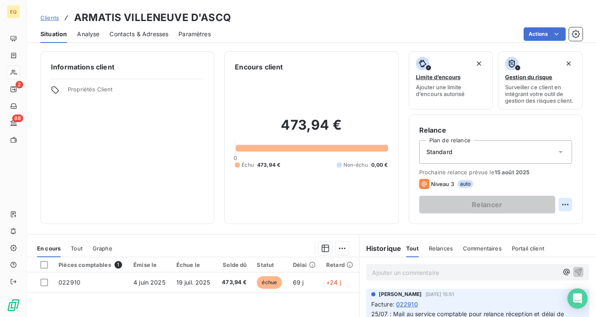
click at [568, 206] on html "EQ 2 88 Clients ARMATIS VILLENEUVE D'ASCQ Situation Analyse Contacts & Adresses…" at bounding box center [298, 158] width 596 height 317
click at [542, 222] on div "Replanifier cette action" at bounding box center [530, 222] width 75 height 13
select select "7"
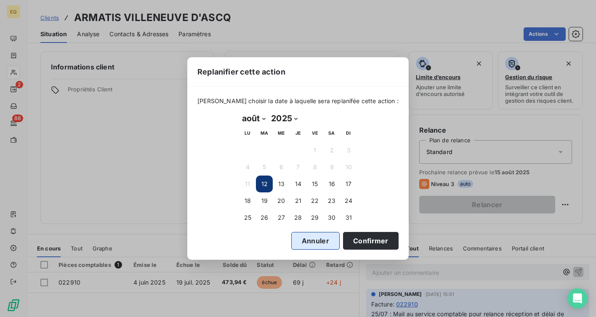
click at [302, 239] on button "Annuler" at bounding box center [315, 241] width 48 height 18
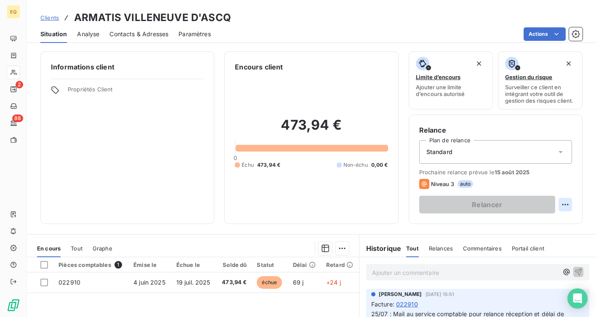
click at [566, 204] on html "EQ 2 88 Clients ARMATIS VILLENEUVE D'ASCQ Situation Analyse Contacts & Adresses…" at bounding box center [298, 158] width 596 height 317
click at [525, 227] on div "Replanifier cette action" at bounding box center [530, 222] width 75 height 13
select select "7"
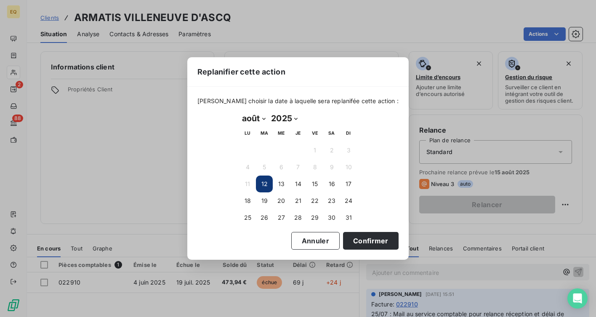
click at [262, 189] on button "12" at bounding box center [264, 183] width 17 height 17
click at [316, 245] on button "Annuler" at bounding box center [315, 241] width 48 height 18
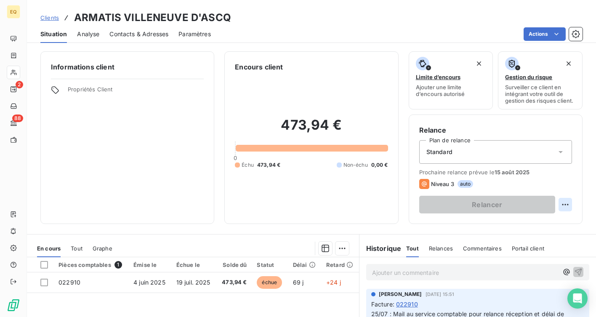
click at [561, 207] on html "EQ 2 88 Clients ARMATIS VILLENEUVE D'ASCQ Situation Analyse Contacts & Adresses…" at bounding box center [298, 158] width 596 height 317
click at [533, 225] on div "Replanifier cette action" at bounding box center [530, 222] width 75 height 13
select select "7"
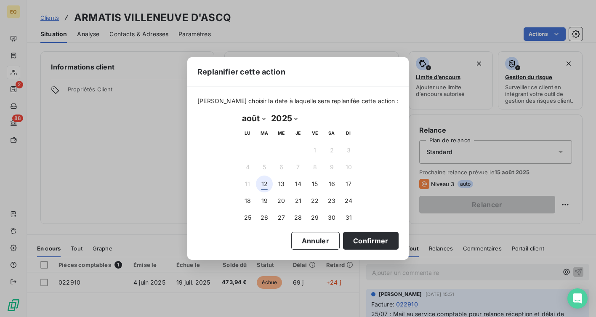
click at [266, 187] on button "12" at bounding box center [264, 183] width 17 height 17
click at [365, 242] on button "Confirmer" at bounding box center [371, 241] width 56 height 18
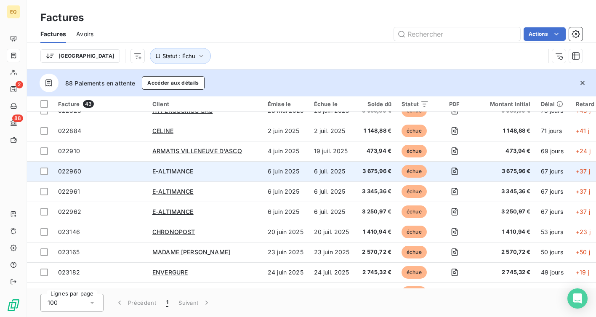
scroll to position [84, 0]
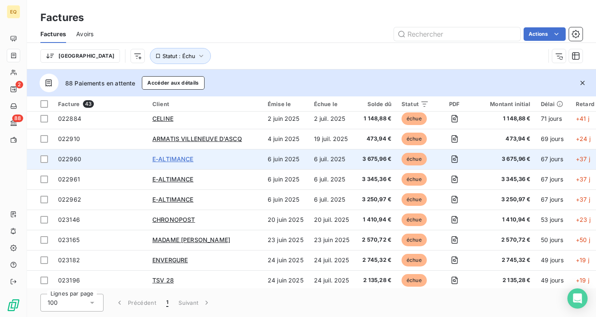
click at [171, 161] on span "E-ALTIMANCE" at bounding box center [172, 158] width 41 height 7
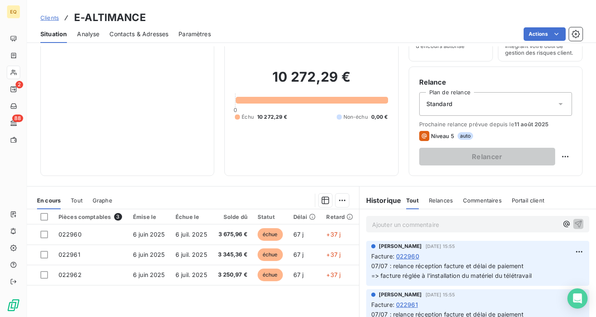
scroll to position [40, 0]
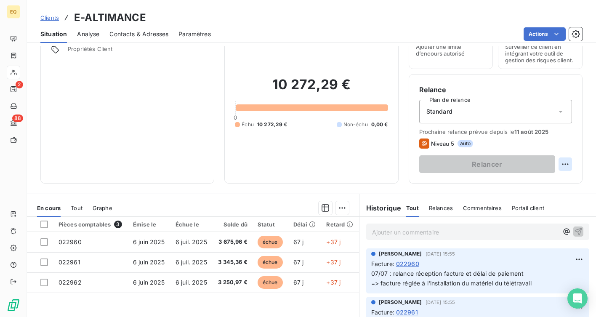
click at [567, 164] on html "EQ 2 88 Clients E-ALTIMANCE Situation Analyse Contacts & Adresses Paramètres Ac…" at bounding box center [298, 158] width 596 height 317
click at [508, 180] on div "Replanifier cette action" at bounding box center [530, 182] width 75 height 13
select select "7"
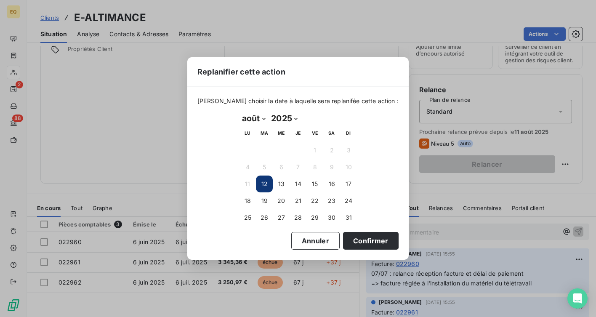
click at [263, 183] on button "12" at bounding box center [264, 183] width 17 height 17
click at [263, 180] on button "12" at bounding box center [264, 183] width 17 height 17
click at [359, 239] on button "Confirmer" at bounding box center [371, 241] width 56 height 18
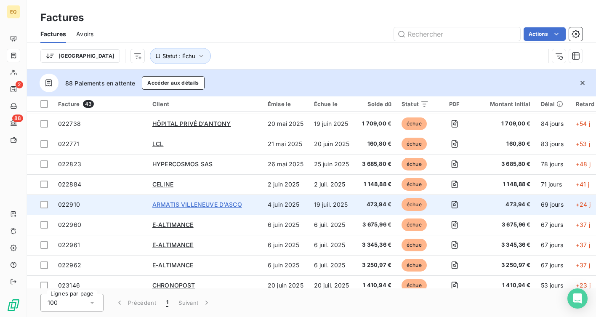
scroll to position [25, 0]
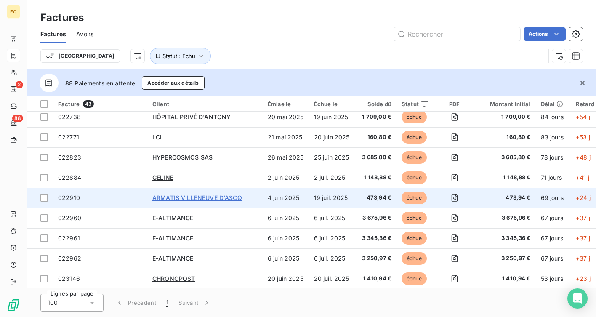
click at [176, 194] on span "ARMATIS VILLENEUVE D'ASCQ" at bounding box center [197, 197] width 90 height 7
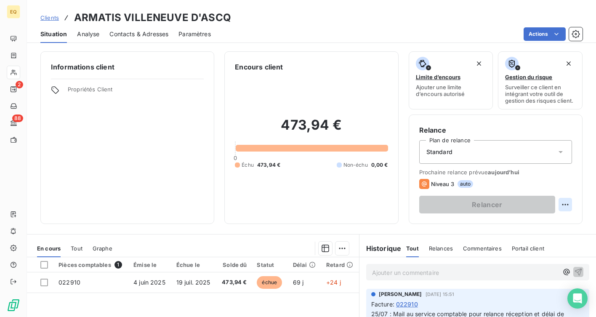
click at [563, 201] on html "EQ 2 88 Clients ARMATIS VILLENEUVE D'ASCQ Situation Analyse Contacts & Adresses…" at bounding box center [298, 158] width 596 height 317
click at [546, 218] on div "Replanifier cette action" at bounding box center [530, 222] width 75 height 13
select select "7"
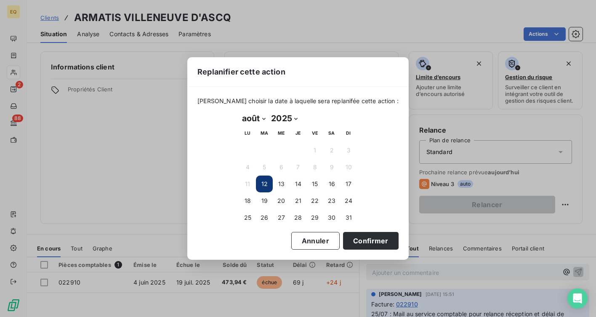
click at [264, 185] on button "12" at bounding box center [264, 183] width 17 height 17
click at [364, 247] on button "Confirmer" at bounding box center [371, 241] width 56 height 18
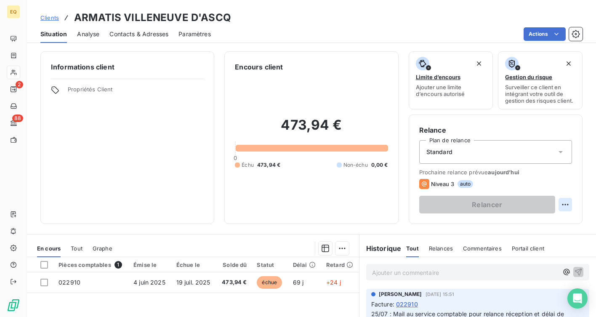
click at [563, 202] on html "EQ 2 88 Clients ARMATIS VILLENEUVE D'ASCQ Situation Analyse Contacts & Adresses…" at bounding box center [298, 158] width 596 height 317
click at [540, 224] on div "Replanifier cette action" at bounding box center [530, 222] width 75 height 13
select select "7"
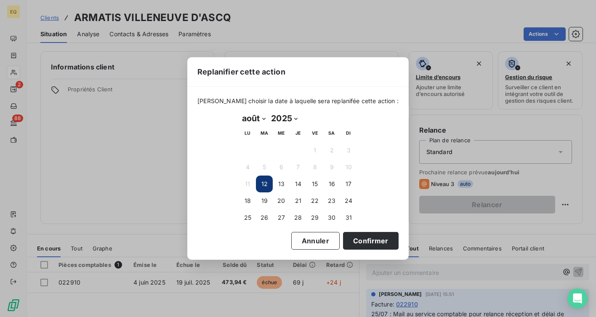
click at [266, 183] on button "12" at bounding box center [264, 183] width 17 height 17
click at [372, 239] on button "Confirmer" at bounding box center [371, 241] width 56 height 18
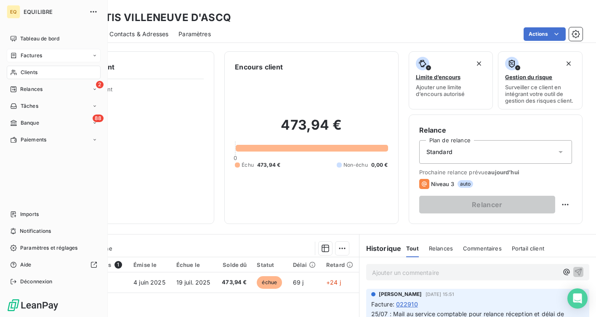
click at [41, 57] on span "Factures" at bounding box center [31, 56] width 21 height 8
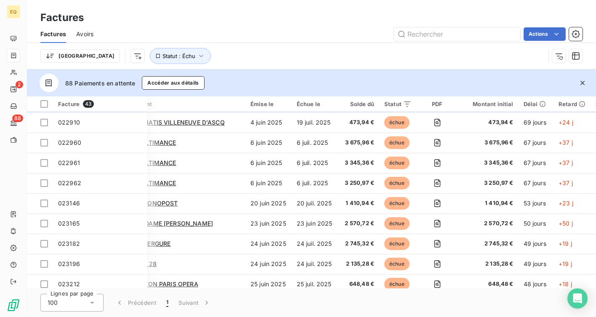
scroll to position [100, 0]
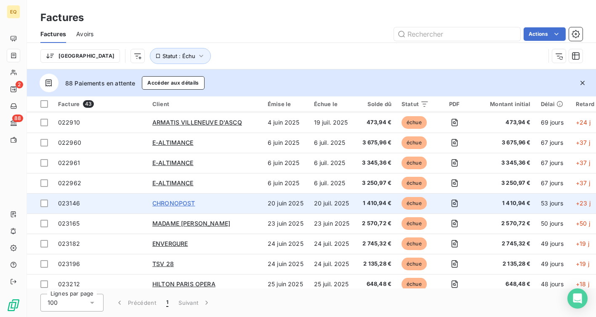
click at [165, 200] on span "CHRONOPOST" at bounding box center [173, 202] width 43 height 7
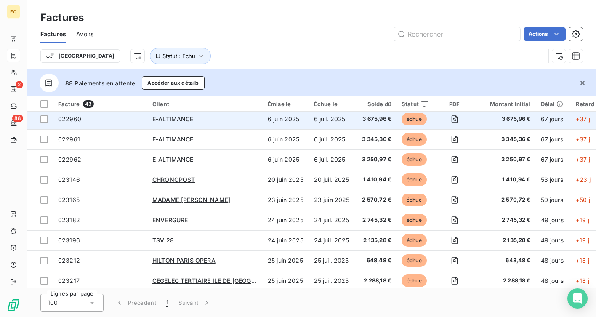
scroll to position [128, 0]
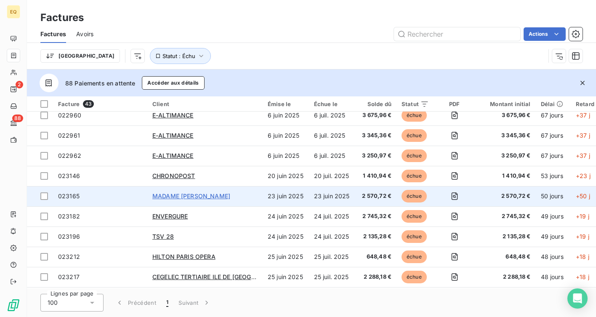
click at [197, 196] on span "MADAME [PERSON_NAME]" at bounding box center [191, 195] width 78 height 7
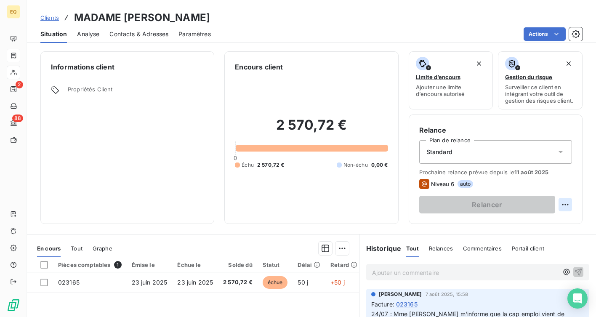
click at [566, 205] on html "EQ 2 88 Clients MADAME [PERSON_NAME] Situation Analyse Contacts & Adresses Para…" at bounding box center [298, 158] width 596 height 317
click at [512, 228] on div "Replanifier cette action" at bounding box center [530, 222] width 75 height 13
select select "7"
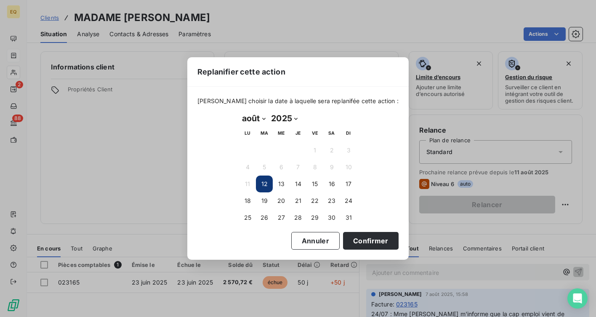
click at [264, 182] on button "12" at bounding box center [264, 183] width 17 height 17
click at [269, 184] on button "12" at bounding box center [264, 183] width 17 height 17
click at [361, 237] on button "Confirmer" at bounding box center [371, 241] width 56 height 18
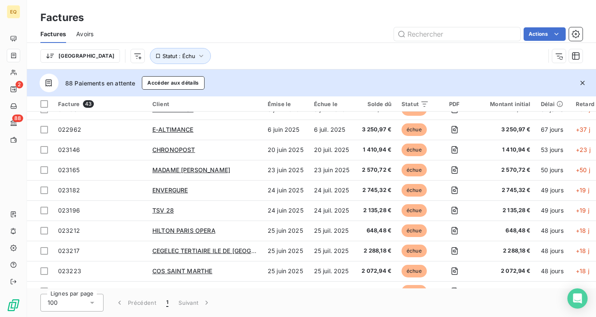
scroll to position [157, 0]
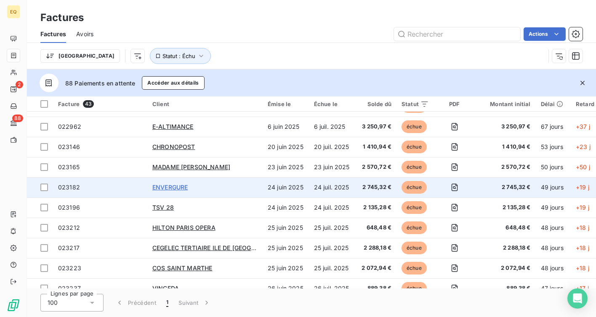
click at [176, 184] on span "ENVERGURE" at bounding box center [169, 186] width 35 height 7
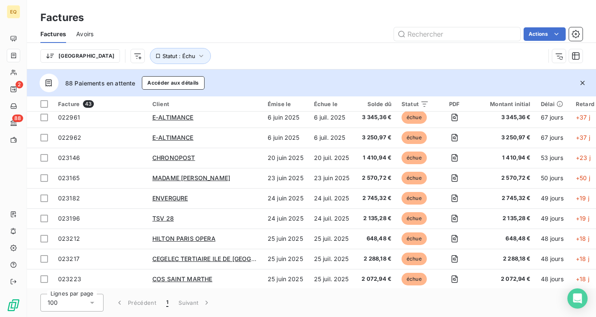
scroll to position [153, 0]
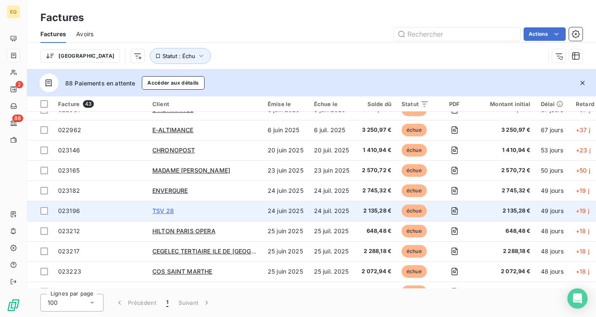
click at [164, 209] on span "TSV 28" at bounding box center [162, 210] width 21 height 7
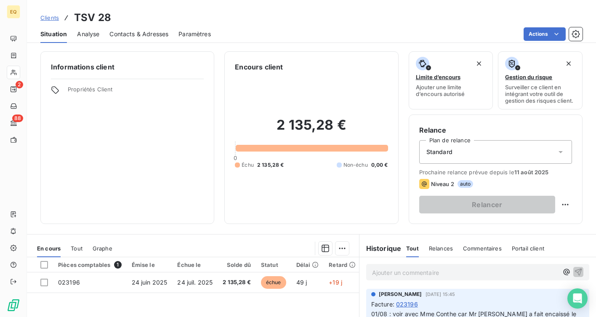
click at [542, 151] on div "Standard" at bounding box center [495, 152] width 153 height 24
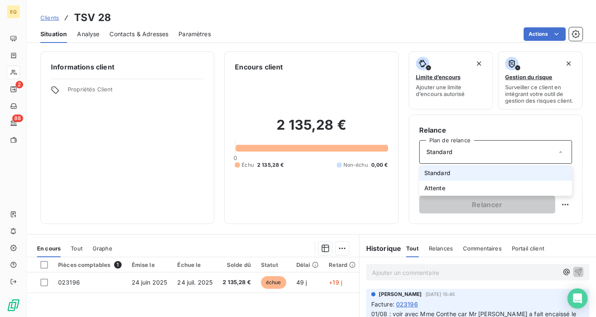
click at [528, 169] on li "Standard" at bounding box center [495, 172] width 153 height 15
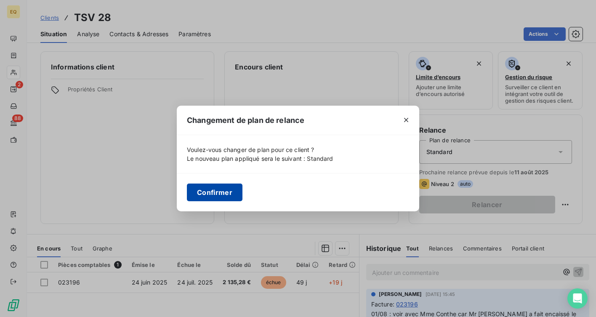
click at [207, 195] on button "Confirmer" at bounding box center [215, 192] width 56 height 18
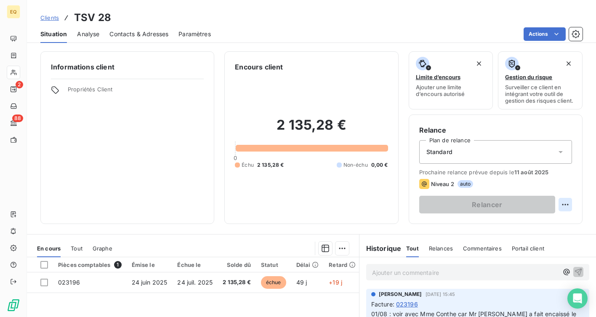
click at [569, 206] on html "EQ 2 88 Clients TSV 28 Situation Analyse Contacts & Adresses Paramètres Actions…" at bounding box center [298, 158] width 596 height 317
click at [543, 222] on div "Replanifier cette action" at bounding box center [530, 222] width 75 height 13
select select "7"
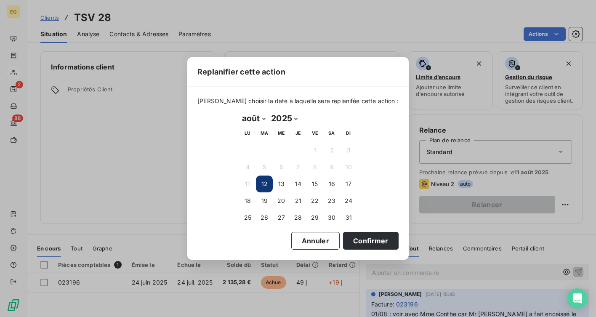
click at [271, 184] on button "12" at bounding box center [264, 183] width 17 height 17
click at [266, 183] on button "12" at bounding box center [264, 183] width 17 height 17
click at [369, 238] on button "Confirmer" at bounding box center [371, 241] width 56 height 18
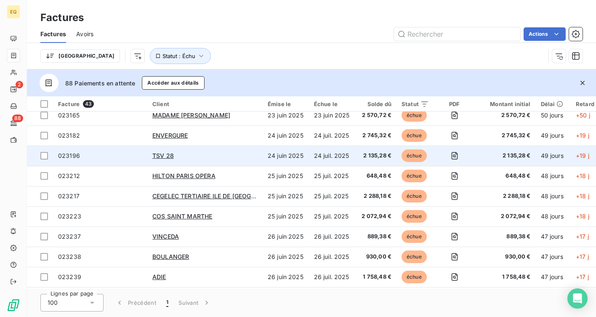
scroll to position [187, 0]
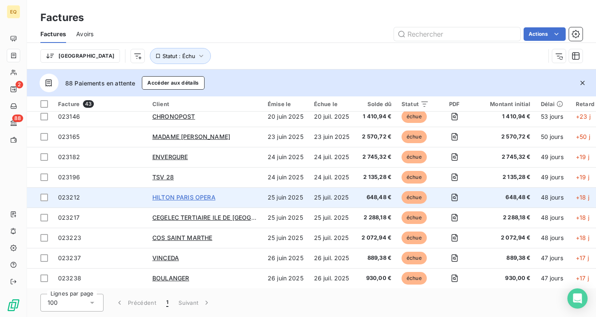
click at [191, 198] on span "HILTON PARIS OPERA" at bounding box center [183, 197] width 63 height 7
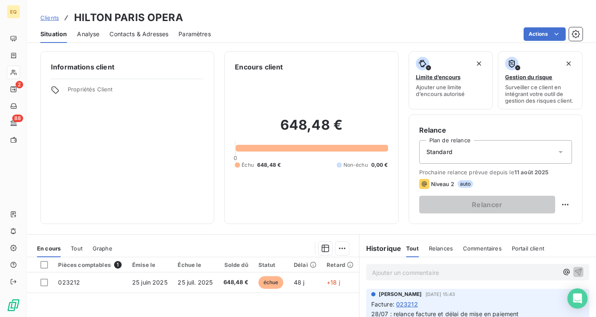
click at [572, 207] on div "Relance Plan de relance Standard Prochaine relance prévue depuis le [DATE] Nive…" at bounding box center [496, 168] width 174 height 109
click at [566, 205] on html "EQ 2 88 Clients HILTON PARIS OPERA Situation Analyse Contacts & Adresses Paramè…" at bounding box center [298, 158] width 596 height 317
click at [526, 226] on div "Replanifier cette action" at bounding box center [530, 222] width 75 height 13
select select "7"
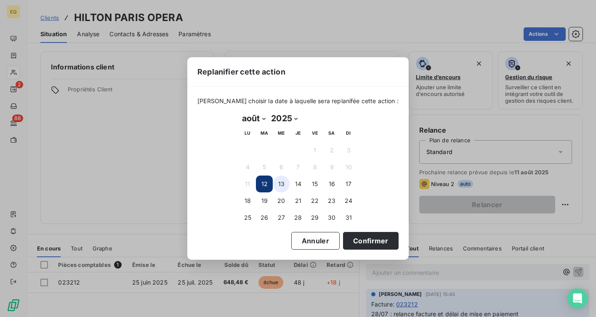
click at [286, 187] on button "13" at bounding box center [281, 183] width 17 height 17
click at [369, 242] on button "Confirmer" at bounding box center [371, 241] width 56 height 18
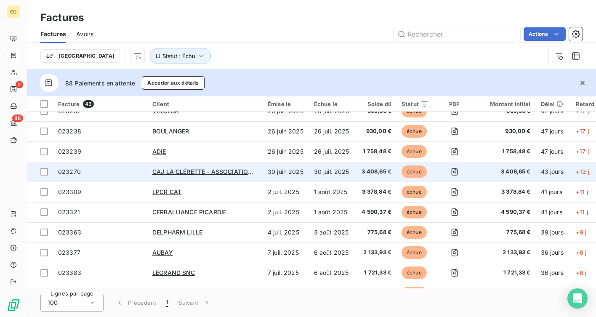
scroll to position [336, 0]
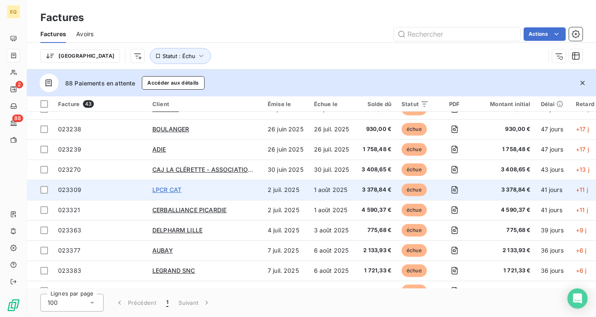
click at [177, 189] on span "LPCR CAT" at bounding box center [166, 189] width 29 height 7
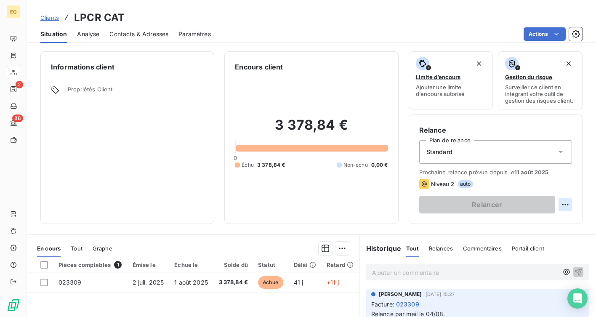
click at [568, 205] on html "EQ 2 88 Clients LPCR CAT Situation Analyse Contacts & Adresses Paramètres Actio…" at bounding box center [298, 158] width 596 height 317
click at [532, 218] on div "Replanifier cette action" at bounding box center [530, 222] width 75 height 13
select select "7"
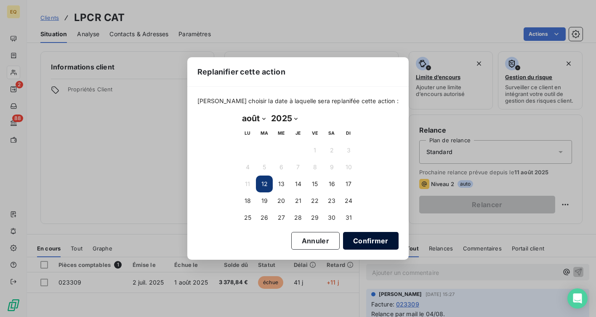
click at [364, 243] on button "Confirmer" at bounding box center [371, 241] width 56 height 18
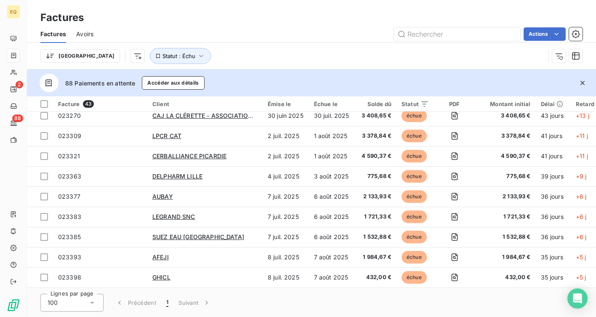
scroll to position [391, 0]
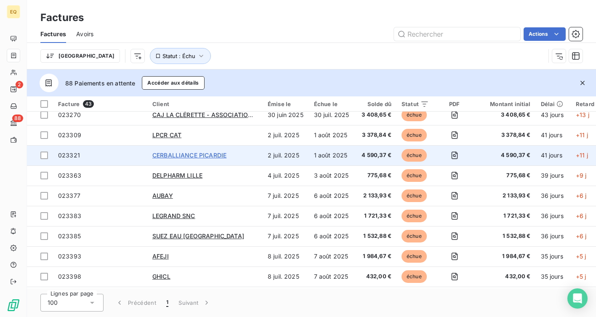
click at [207, 156] on span "CERBALLIANCE PICARDIE" at bounding box center [189, 154] width 74 height 7
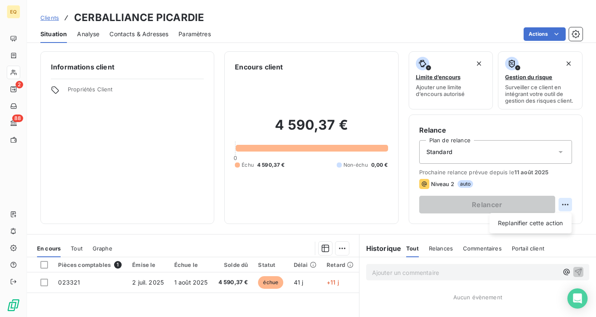
click at [566, 206] on html "EQ 2 88 Clients CERBALLIANCE PICARDIE Situation Analyse Contacts & Adresses Par…" at bounding box center [298, 158] width 596 height 317
click at [510, 222] on div "Replanifier cette action" at bounding box center [530, 222] width 75 height 13
select select "7"
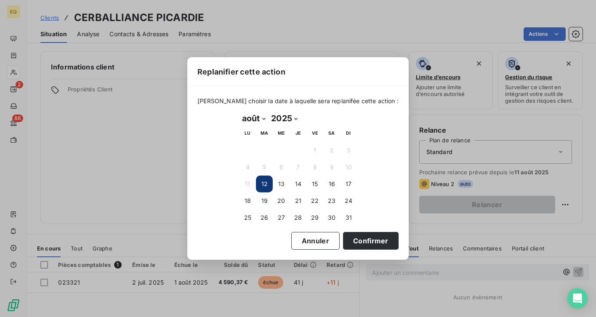
click at [265, 186] on button "12" at bounding box center [264, 183] width 17 height 17
click at [263, 184] on button "12" at bounding box center [264, 183] width 17 height 17
click at [353, 235] on button "Confirmer" at bounding box center [371, 241] width 56 height 18
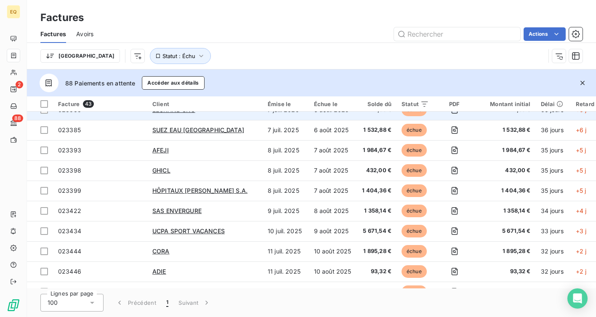
scroll to position [505, 0]
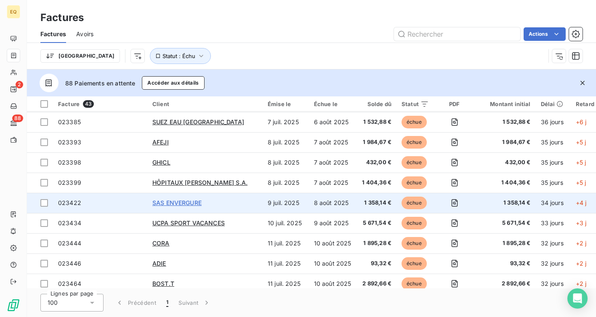
click at [187, 205] on span "SAS ENVERGURE" at bounding box center [176, 202] width 49 height 7
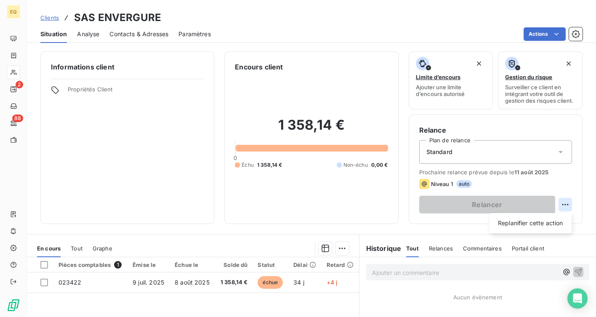
click at [568, 205] on html "EQ 2 88 Clients SAS ENVERGURE Situation Analyse Contacts & Adresses Paramètres …" at bounding box center [298, 158] width 596 height 317
click at [531, 217] on div "Replanifier cette action" at bounding box center [530, 222] width 75 height 13
select select "7"
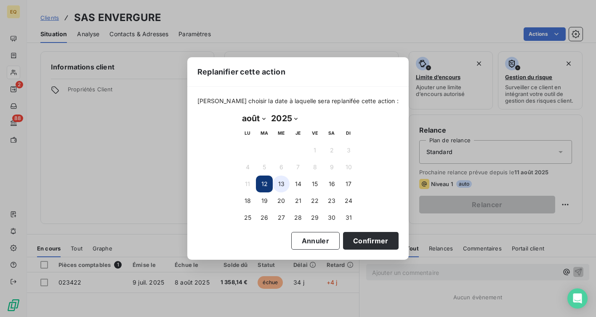
click at [279, 183] on button "13" at bounding box center [281, 183] width 17 height 17
click at [268, 188] on button "12" at bounding box center [264, 183] width 17 height 17
click at [356, 236] on button "Confirmer" at bounding box center [371, 241] width 56 height 18
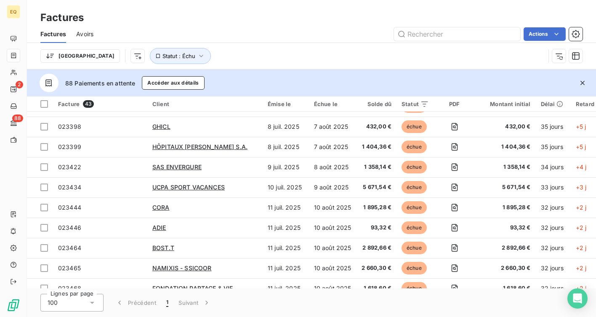
scroll to position [538, 0]
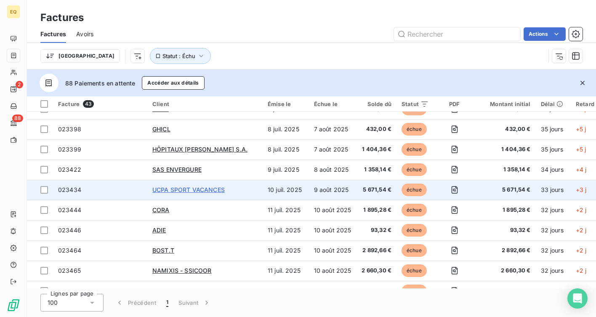
click at [185, 193] on span "UCPA SPORT VACANCES" at bounding box center [188, 189] width 72 height 7
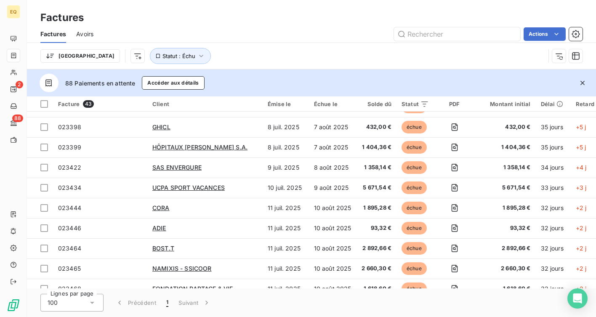
scroll to position [544, 0]
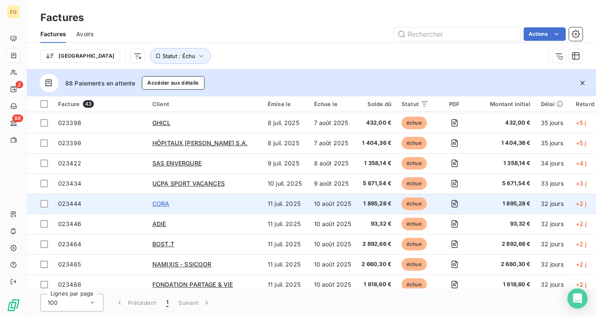
click at [161, 202] on span "CORA" at bounding box center [160, 203] width 17 height 7
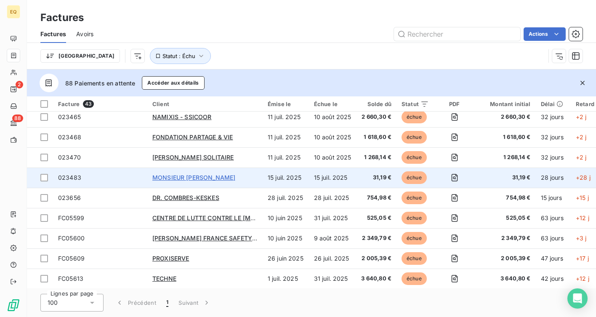
scroll to position [695, 0]
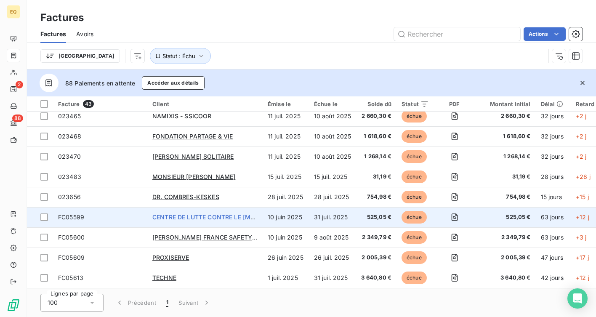
click at [189, 214] on span "CENTRE DE LUTTE CONTRE LE [MEDICAL_DATA] JEAN" at bounding box center [230, 216] width 157 height 7
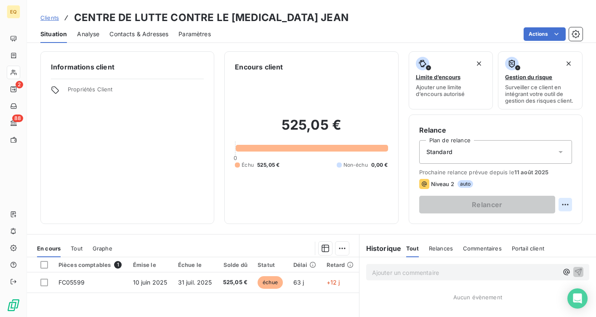
click at [568, 206] on html "EQ 2 88 Clients CENTRE DE LUTTE CONTRE LE CANCER JEAN Situation Analyse Contact…" at bounding box center [298, 158] width 596 height 317
click at [543, 221] on div "Replanifier cette action" at bounding box center [530, 222] width 75 height 13
select select "7"
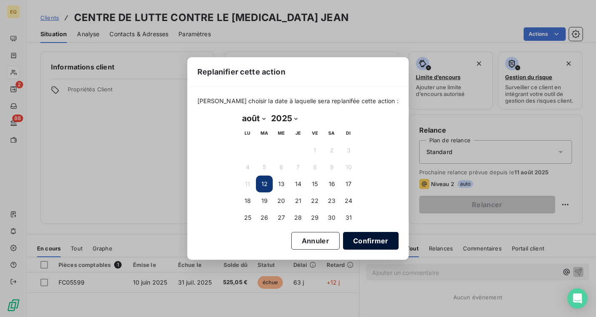
click at [371, 241] on button "Confirmer" at bounding box center [371, 241] width 56 height 18
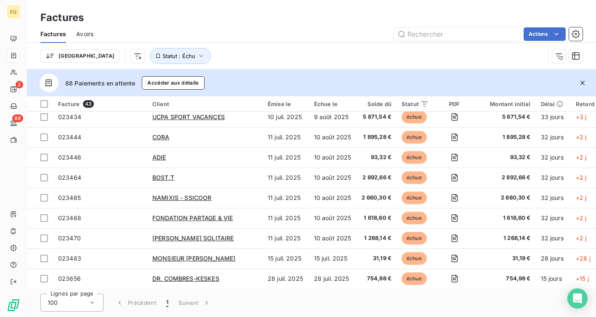
scroll to position [695, 0]
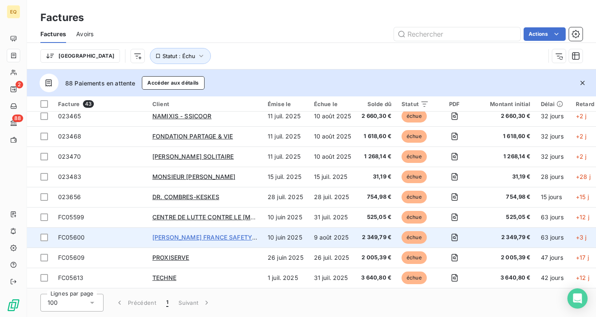
click at [215, 234] on span "[PERSON_NAME] FRANCE SAFETY ASSESSMENT" at bounding box center [223, 237] width 142 height 7
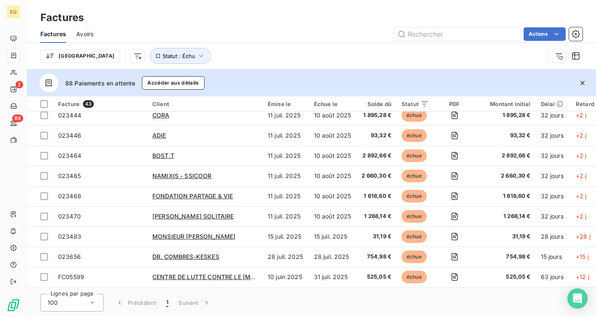
scroll to position [695, 0]
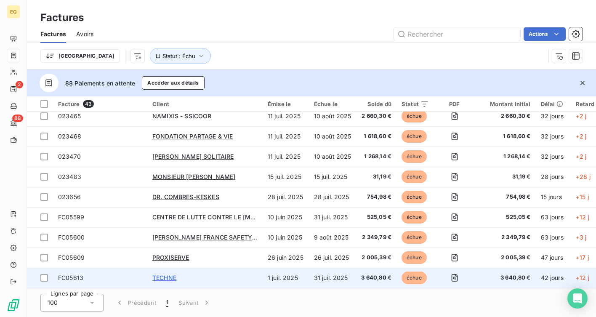
click at [169, 274] on span "TECHNE" at bounding box center [164, 277] width 24 height 7
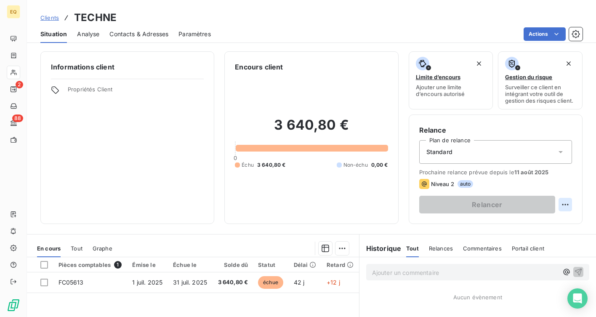
click at [569, 204] on html "EQ 2 88 Clients TECHNE Situation Analyse Contacts & Adresses Paramètres Actions…" at bounding box center [298, 158] width 596 height 317
click at [538, 218] on div "Replanifier cette action" at bounding box center [530, 222] width 75 height 13
select select "7"
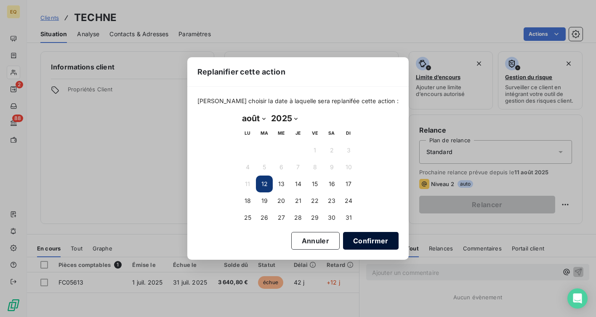
click at [369, 239] on button "Confirmer" at bounding box center [371, 241] width 56 height 18
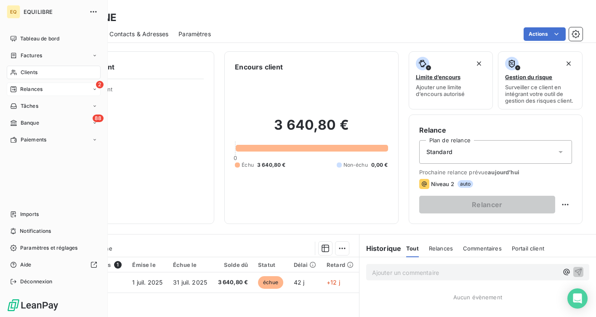
click at [43, 90] on div "2 Relances" at bounding box center [54, 88] width 94 height 13
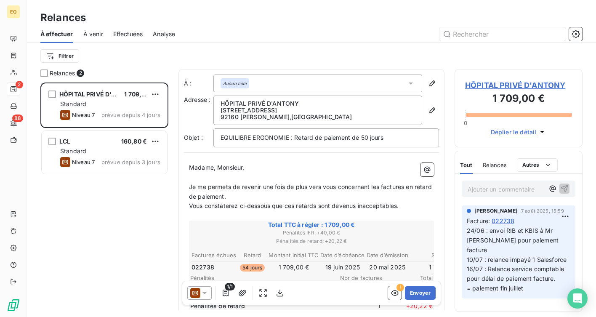
scroll to position [234, 128]
click at [92, 33] on span "À venir" at bounding box center [93, 34] width 20 height 8
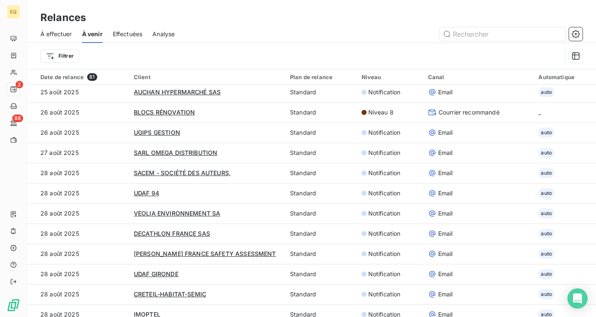
scroll to position [521, 0]
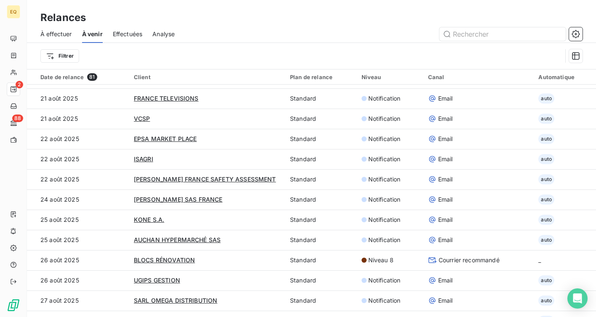
click at [122, 32] on span "Effectuées" at bounding box center [128, 34] width 30 height 8
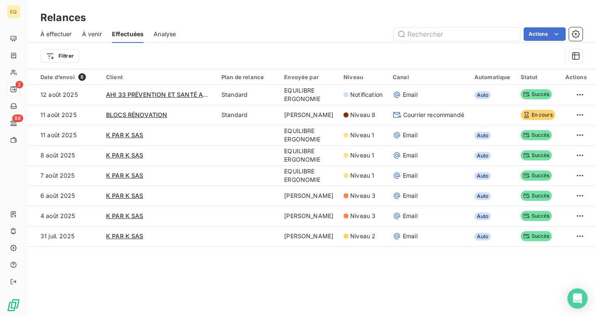
click at [66, 32] on span "À effectuer" at bounding box center [56, 34] width 32 height 8
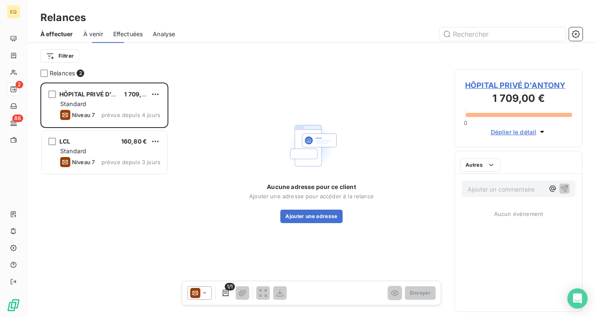
scroll to position [234, 128]
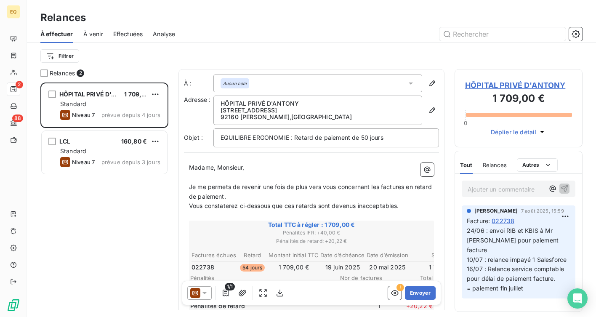
click at [93, 33] on span "À venir" at bounding box center [93, 34] width 20 height 8
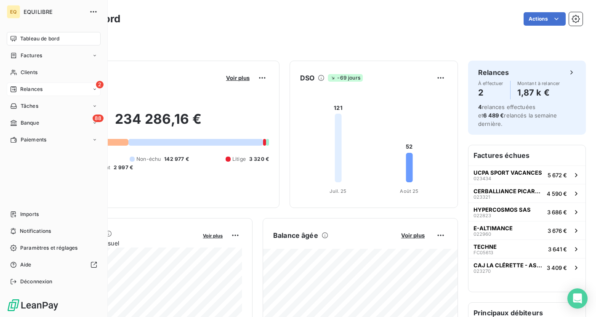
click at [23, 90] on span "Relances" at bounding box center [31, 89] width 22 height 8
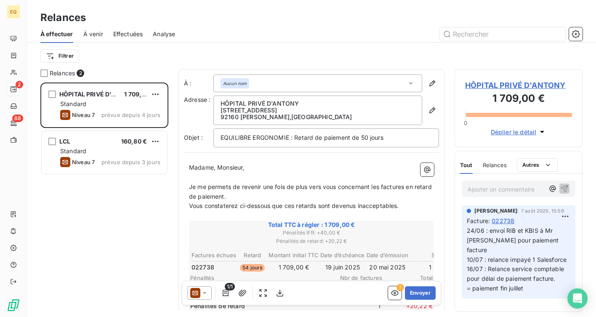
scroll to position [234, 128]
click at [91, 35] on span "À venir" at bounding box center [93, 34] width 20 height 8
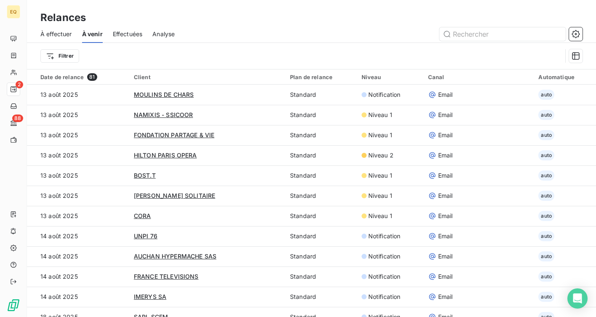
click at [128, 34] on span "Effectuées" at bounding box center [128, 34] width 30 height 8
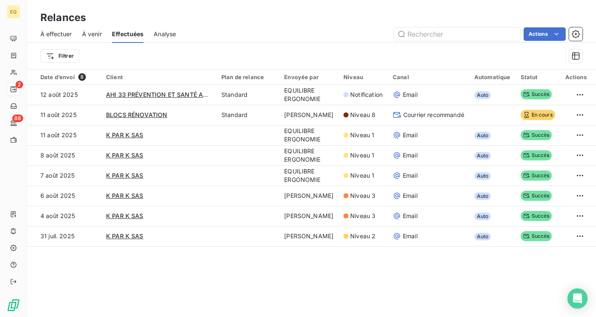
click at [94, 35] on span "À venir" at bounding box center [92, 34] width 20 height 8
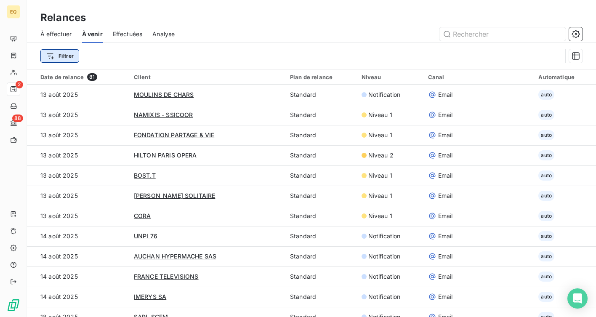
click at [61, 57] on html "EQ 2 88 Relances À effectuer À venir Effectuées Analyse Filtrer Date de relance…" at bounding box center [298, 158] width 596 height 317
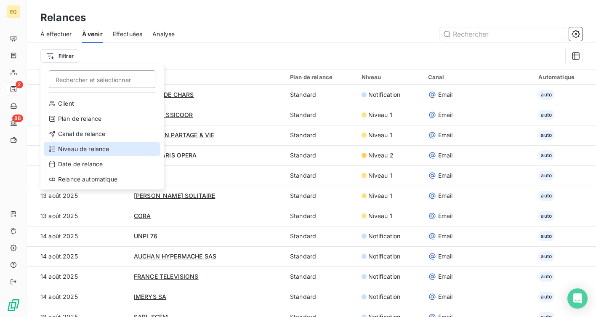
click at [102, 147] on div "Niveau de relance" at bounding box center [102, 148] width 117 height 13
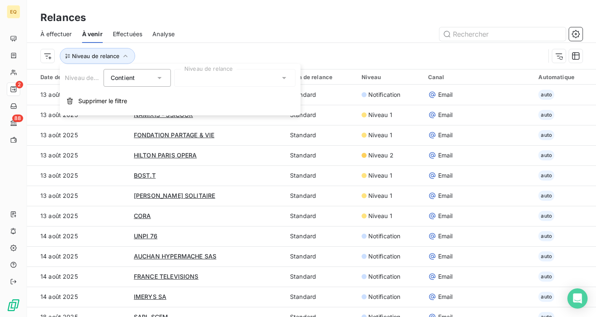
click at [219, 80] on div at bounding box center [234, 78] width 121 height 18
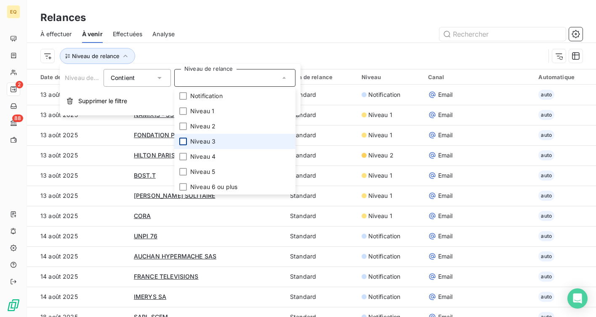
click at [186, 144] on div at bounding box center [183, 142] width 8 height 8
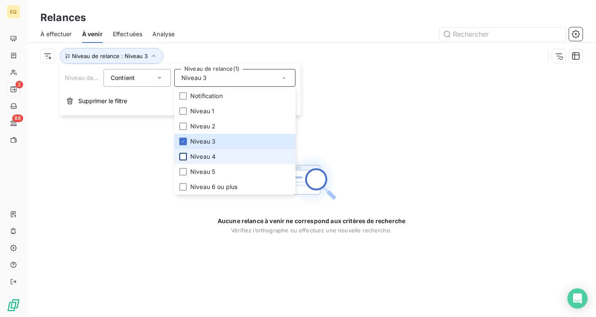
click at [184, 155] on div at bounding box center [183, 157] width 8 height 8
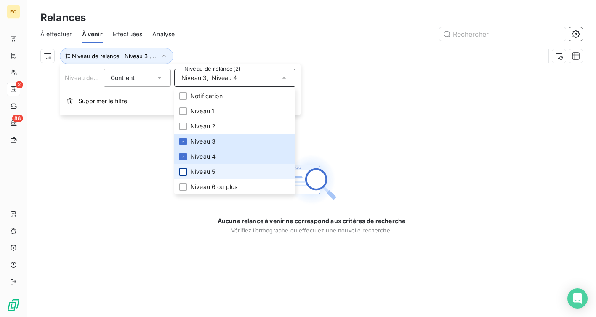
click at [183, 171] on div at bounding box center [183, 172] width 8 height 8
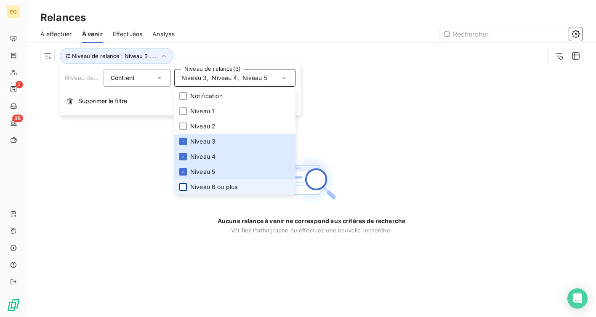
click at [184, 187] on div at bounding box center [183, 187] width 8 height 8
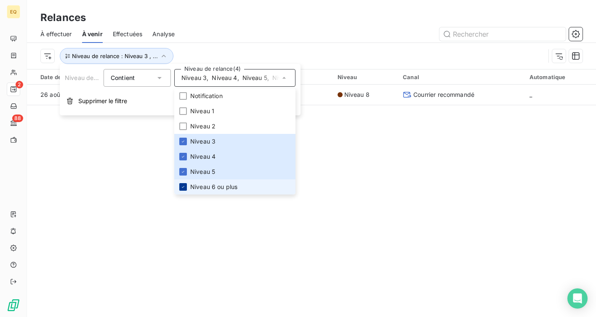
click at [184, 187] on icon at bounding box center [183, 186] width 5 height 5
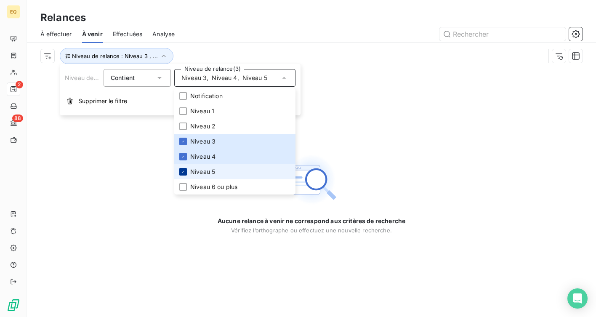
click at [184, 170] on icon at bounding box center [183, 171] width 5 height 5
click at [183, 157] on icon at bounding box center [183, 156] width 5 height 5
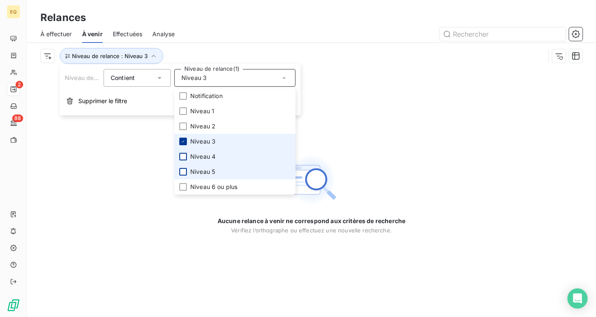
click at [182, 138] on div at bounding box center [183, 142] width 8 height 8
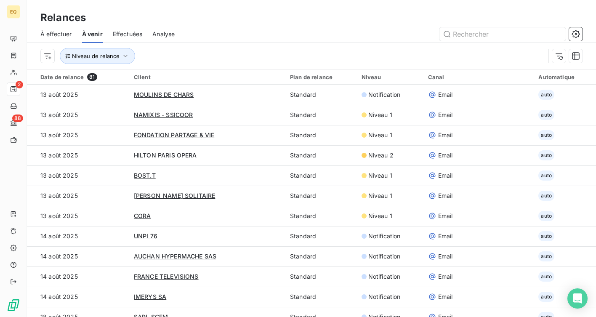
click at [331, 56] on div "Niveau de relance" at bounding box center [292, 56] width 505 height 16
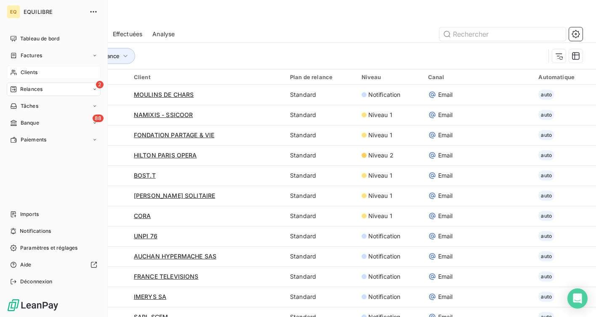
click at [15, 70] on icon at bounding box center [13, 72] width 7 height 7
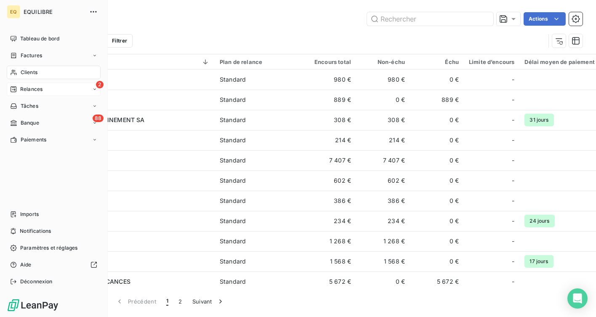
click at [42, 91] on span "Relances" at bounding box center [31, 89] width 22 height 8
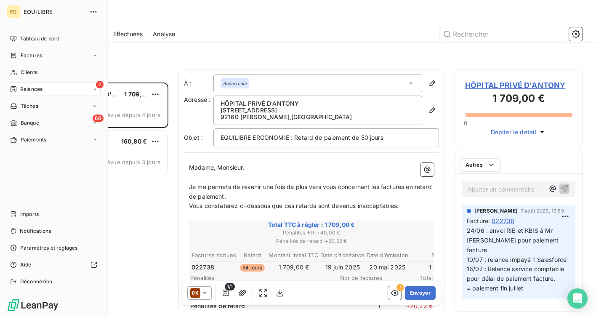
scroll to position [234, 128]
click at [28, 67] on div "Clients" at bounding box center [54, 72] width 94 height 13
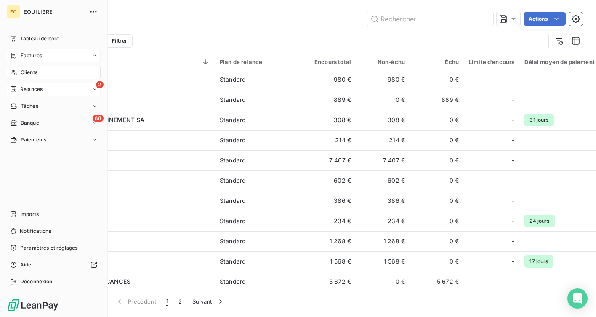
click at [22, 59] on div "Factures" at bounding box center [54, 55] width 94 height 13
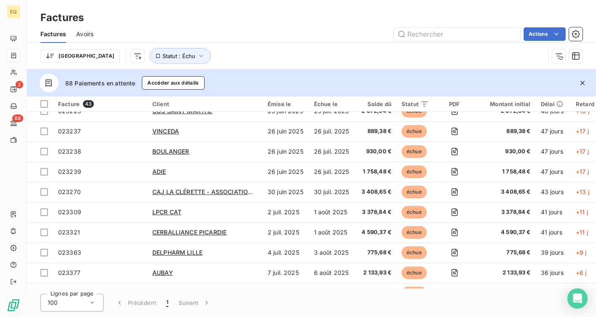
scroll to position [695, 0]
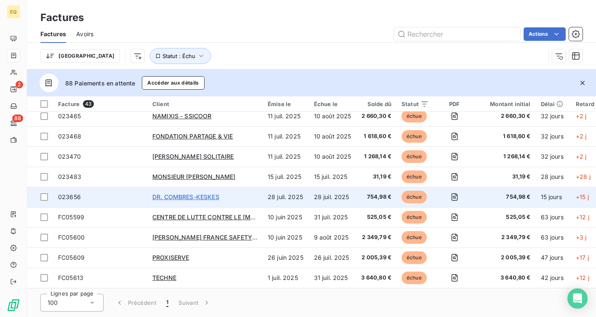
click at [186, 194] on span "DR. COMBRES-KESKES" at bounding box center [185, 196] width 67 height 7
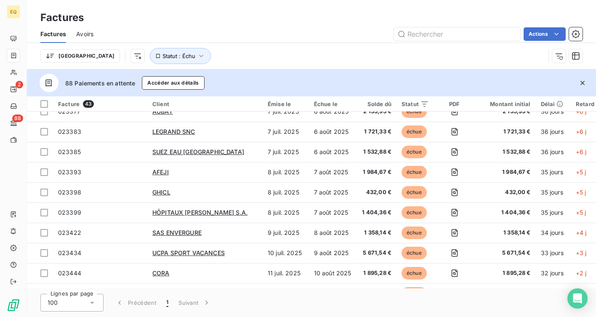
scroll to position [695, 0]
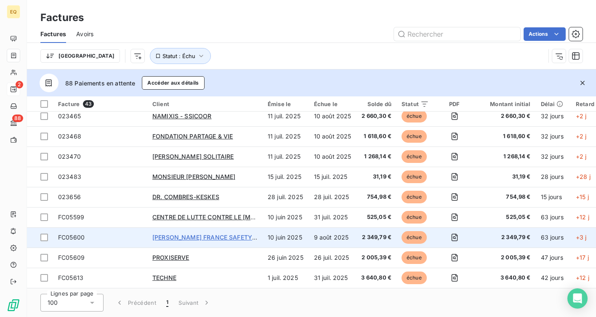
click at [225, 235] on span "[PERSON_NAME] FRANCE SAFETY ASSESSMENT" at bounding box center [223, 237] width 142 height 7
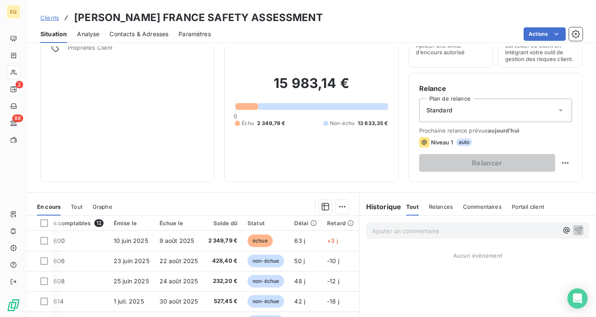
scroll to position [40, 0]
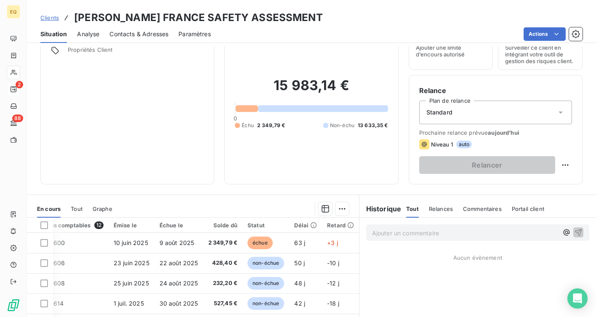
click at [153, 30] on span "Contacts & Adresses" at bounding box center [138, 34] width 59 height 8
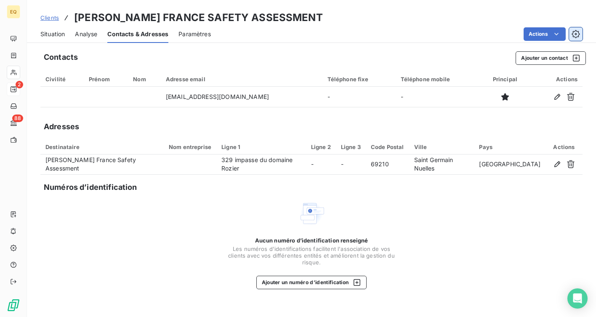
click at [579, 35] on icon "button" at bounding box center [575, 34] width 8 height 8
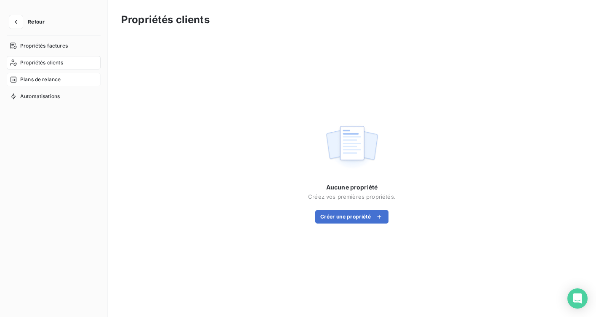
click at [43, 81] on span "Plans de relance" at bounding box center [40, 80] width 40 height 8
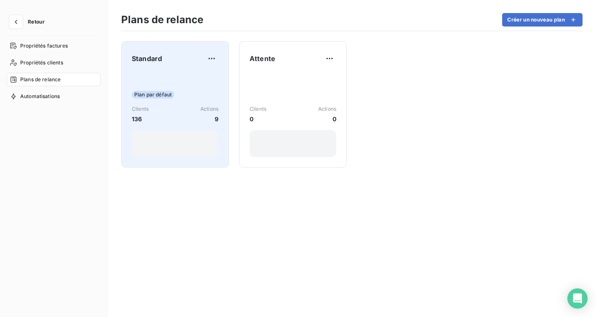
click at [157, 80] on div "Plan par défaut Clients 136 Actions 9" at bounding box center [175, 114] width 87 height 85
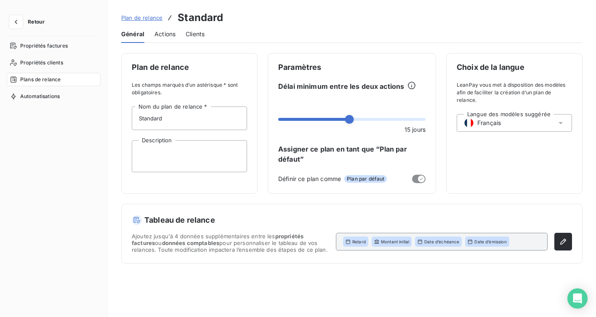
click at [168, 31] on span "Actions" at bounding box center [164, 34] width 21 height 8
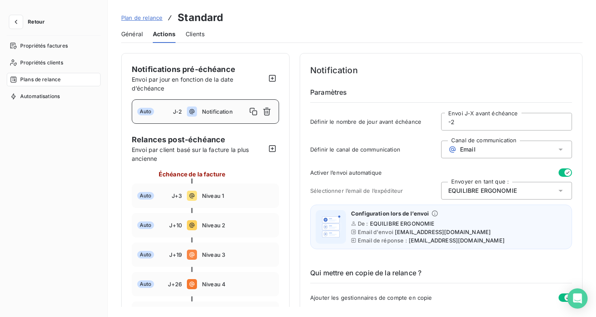
click at [200, 37] on span "Clients" at bounding box center [195, 34] width 19 height 8
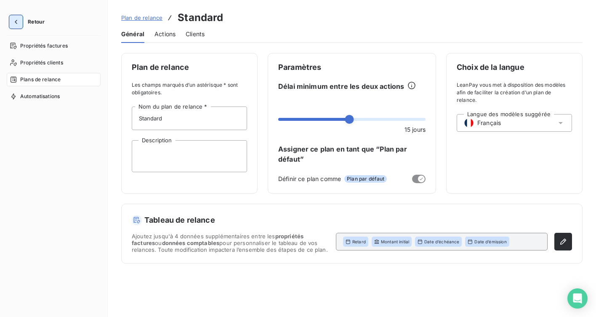
click at [17, 21] on icon "button" at bounding box center [16, 22] width 8 height 8
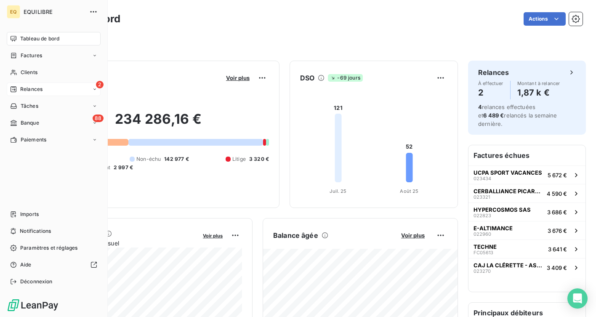
click at [36, 89] on span "Relances" at bounding box center [31, 89] width 22 height 8
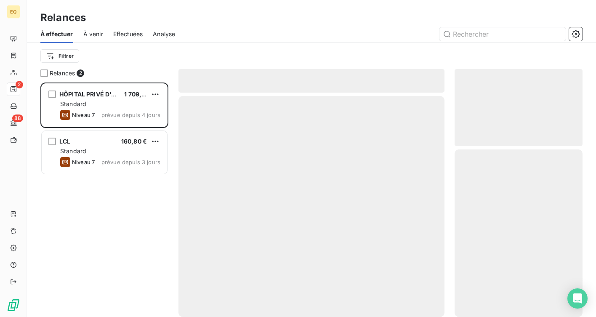
scroll to position [234, 128]
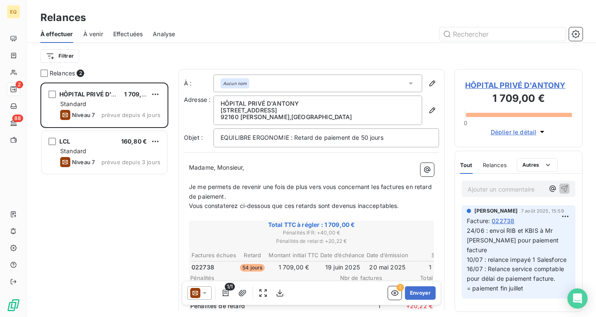
click at [96, 30] on span "À venir" at bounding box center [93, 34] width 20 height 8
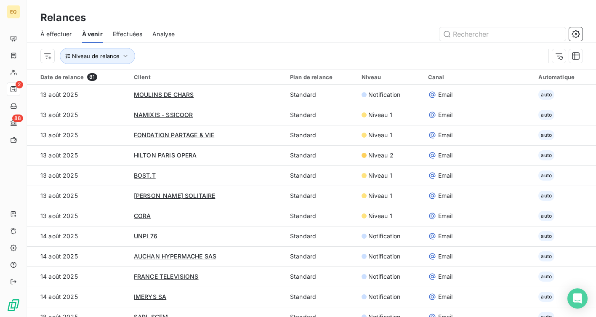
click at [120, 32] on span "Effectuées" at bounding box center [128, 34] width 30 height 8
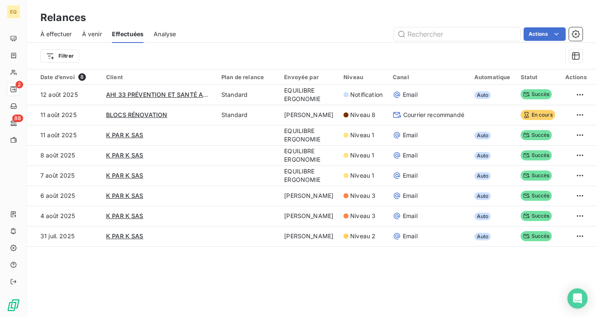
click at [98, 32] on span "À venir" at bounding box center [92, 34] width 20 height 8
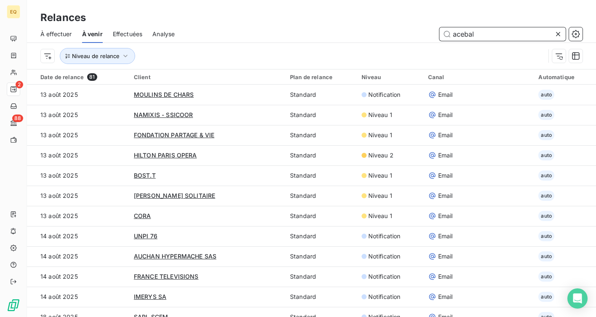
type input "acebal"
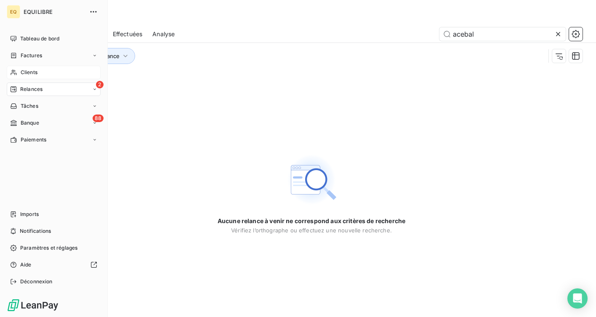
click at [21, 73] on span "Clients" at bounding box center [29, 73] width 17 height 8
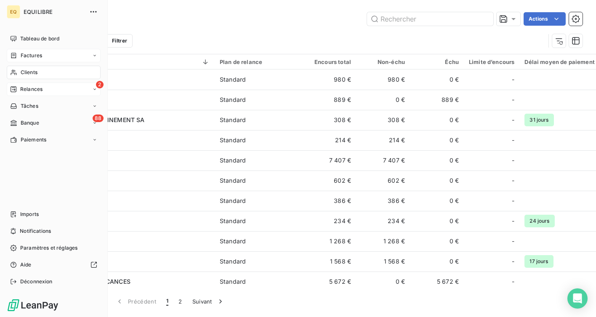
click at [36, 57] on span "Factures" at bounding box center [31, 56] width 21 height 8
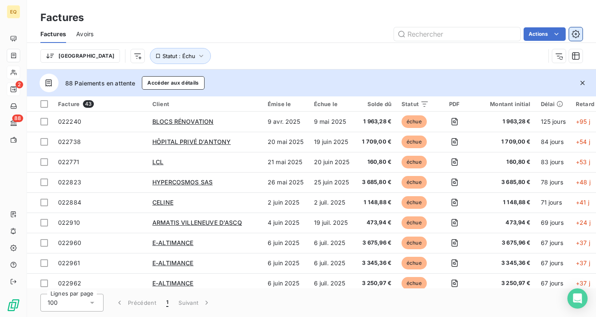
click at [580, 37] on button "button" at bounding box center [575, 33] width 13 height 13
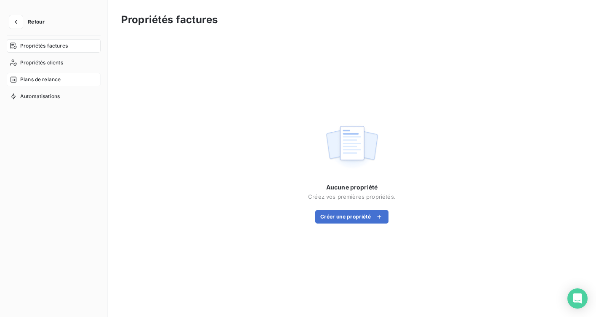
click at [44, 79] on span "Plans de relance" at bounding box center [40, 80] width 40 height 8
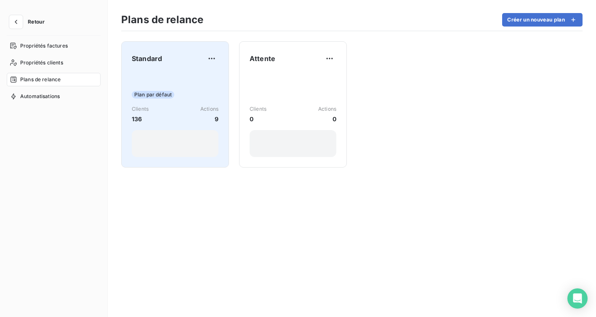
click at [161, 82] on div "Plan par défaut Clients 136 Actions 9" at bounding box center [175, 114] width 87 height 85
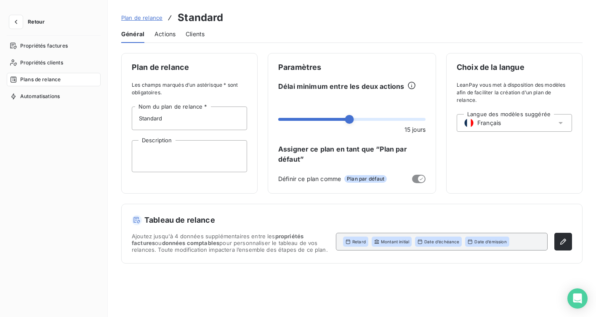
click at [167, 32] on span "Actions" at bounding box center [164, 34] width 21 height 8
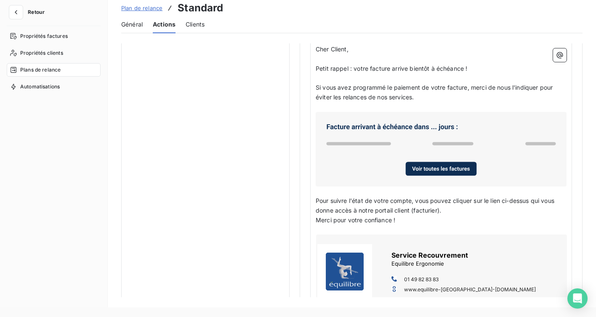
scroll to position [494, 0]
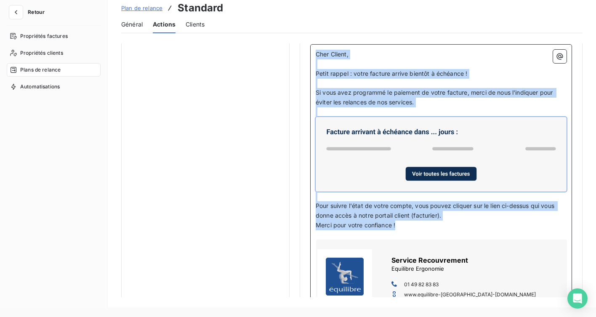
drag, startPoint x: 400, startPoint y: 227, endPoint x: 309, endPoint y: 55, distance: 194.1
copy div "Cher Client, ﻿ Petit rappel : votre facture arrive bientôt à échéance ! ﻿ Si vo…"
